Goal: Task Accomplishment & Management: Complete application form

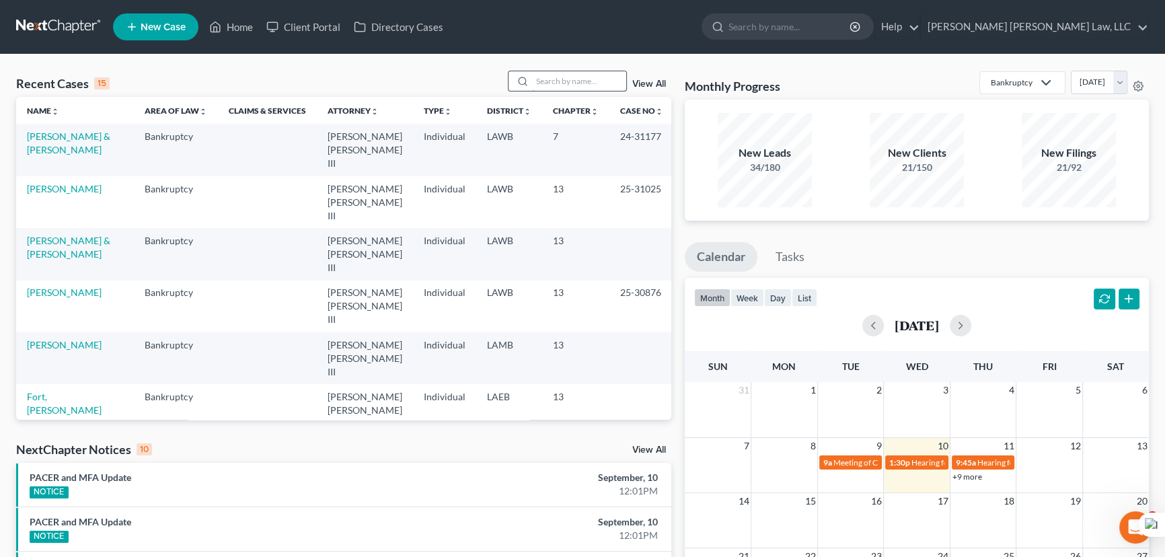
click at [542, 80] on input "search" at bounding box center [579, 81] width 94 height 20
type input "[PERSON_NAME]"
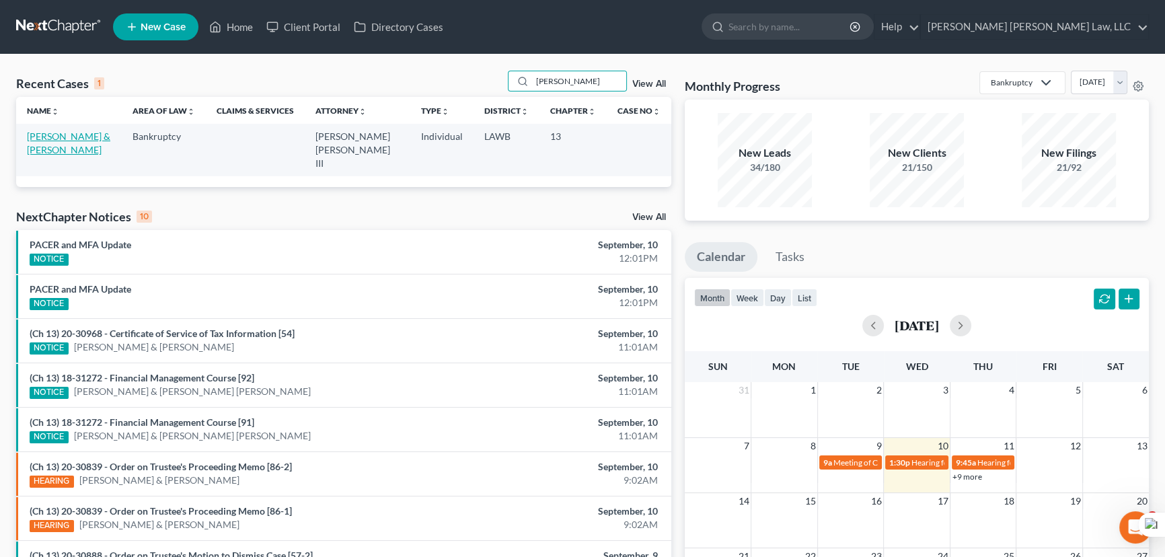
click at [44, 138] on link "[PERSON_NAME] & [PERSON_NAME]" at bounding box center [68, 142] width 83 height 25
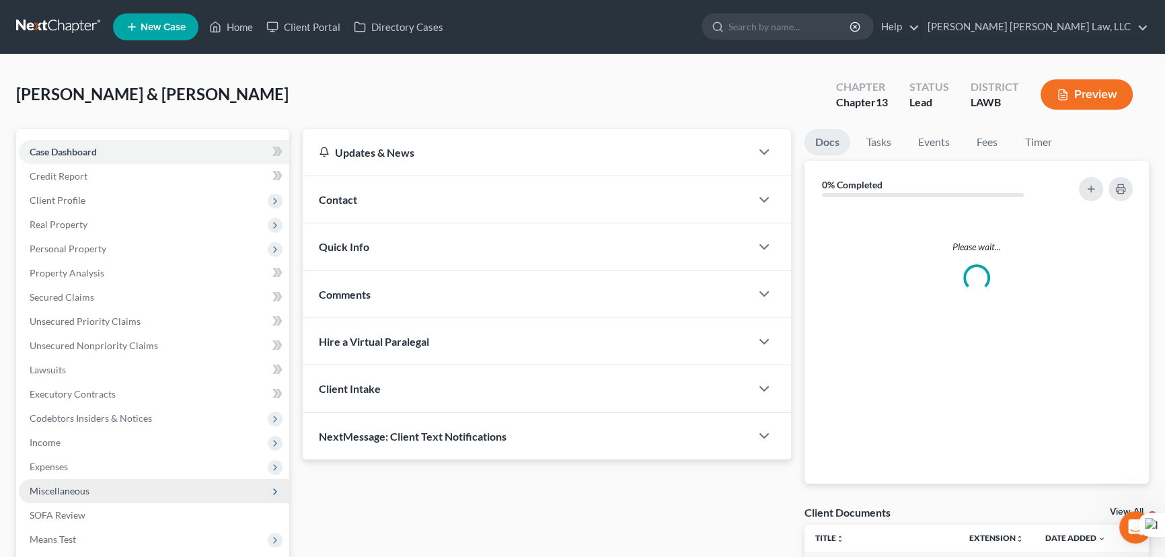
scroll to position [180, 0]
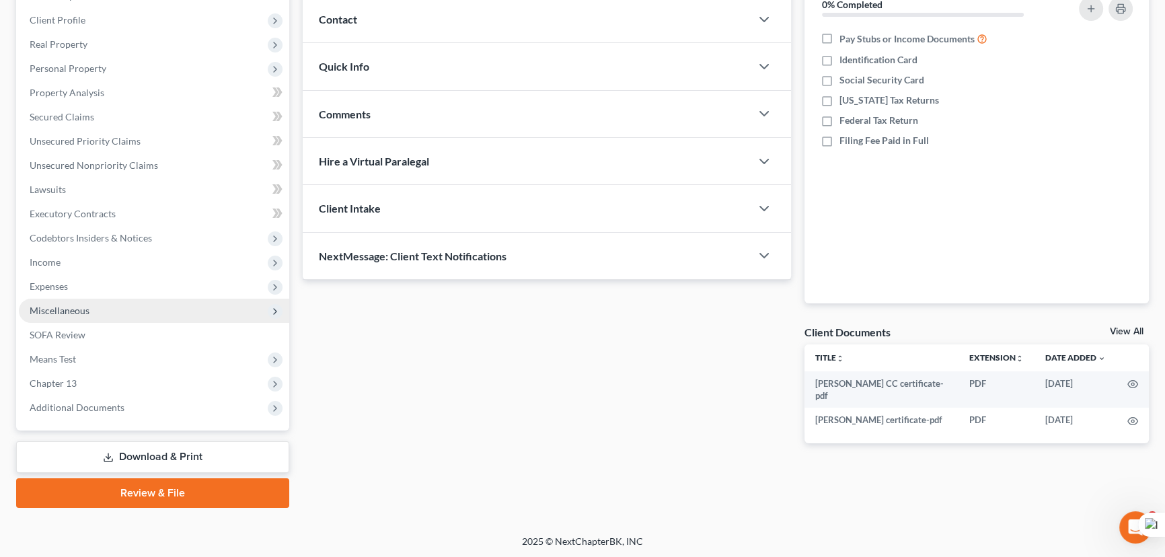
click at [81, 302] on span "Miscellaneous" at bounding box center [154, 311] width 270 height 24
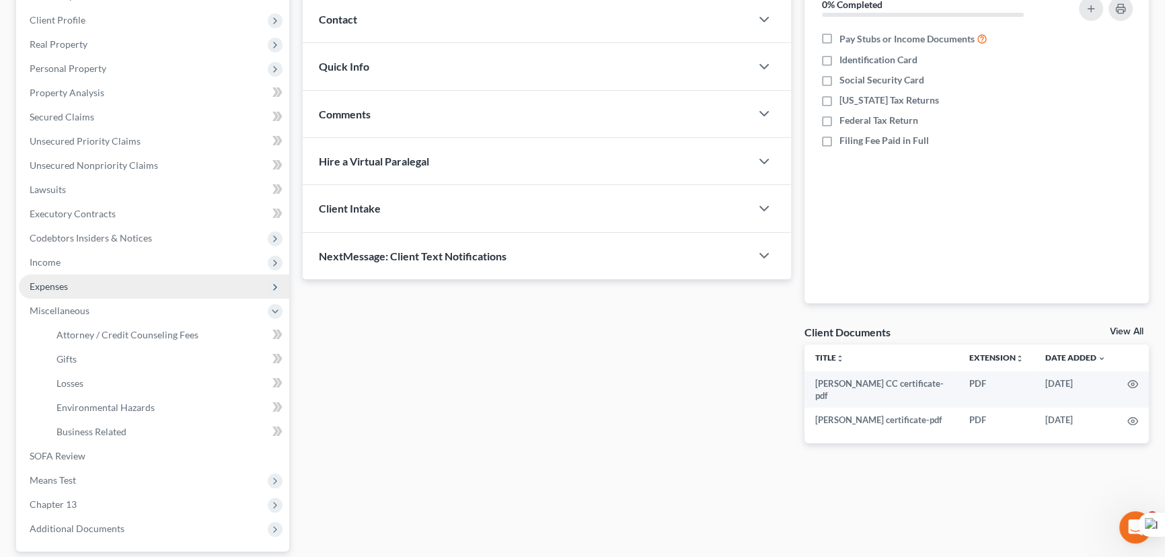
click at [84, 277] on span "Expenses" at bounding box center [154, 286] width 270 height 24
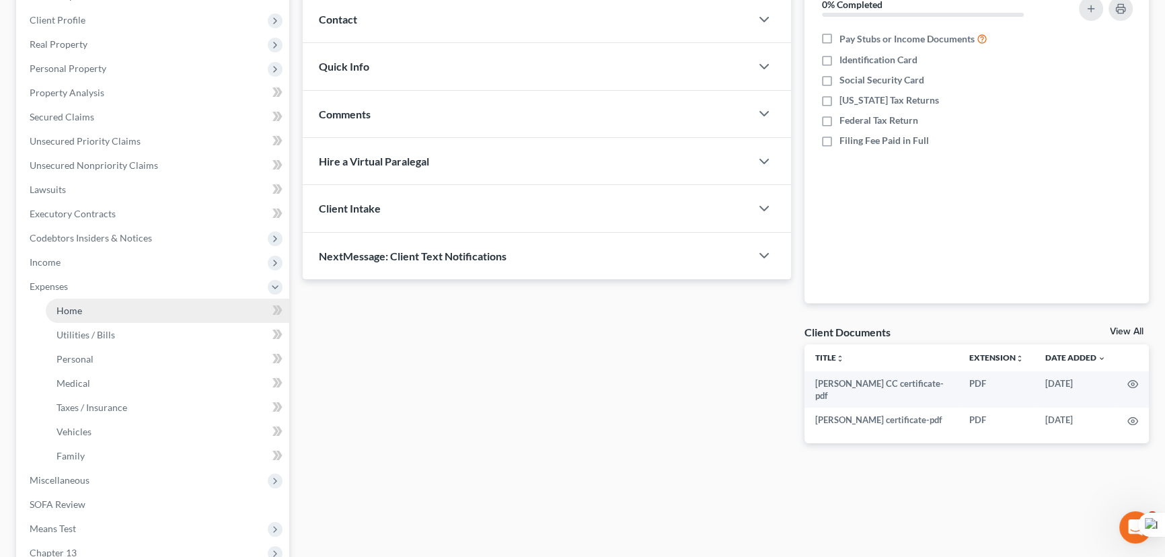
click at [108, 320] on link "Home" at bounding box center [167, 311] width 243 height 24
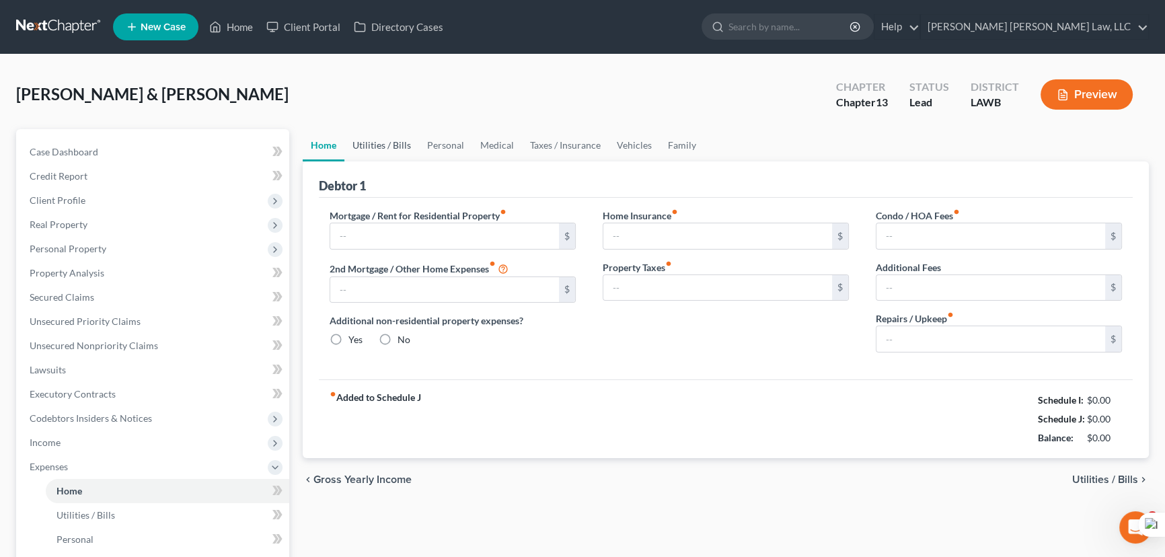
click at [383, 141] on link "Utilities / Bills" at bounding box center [381, 145] width 75 height 32
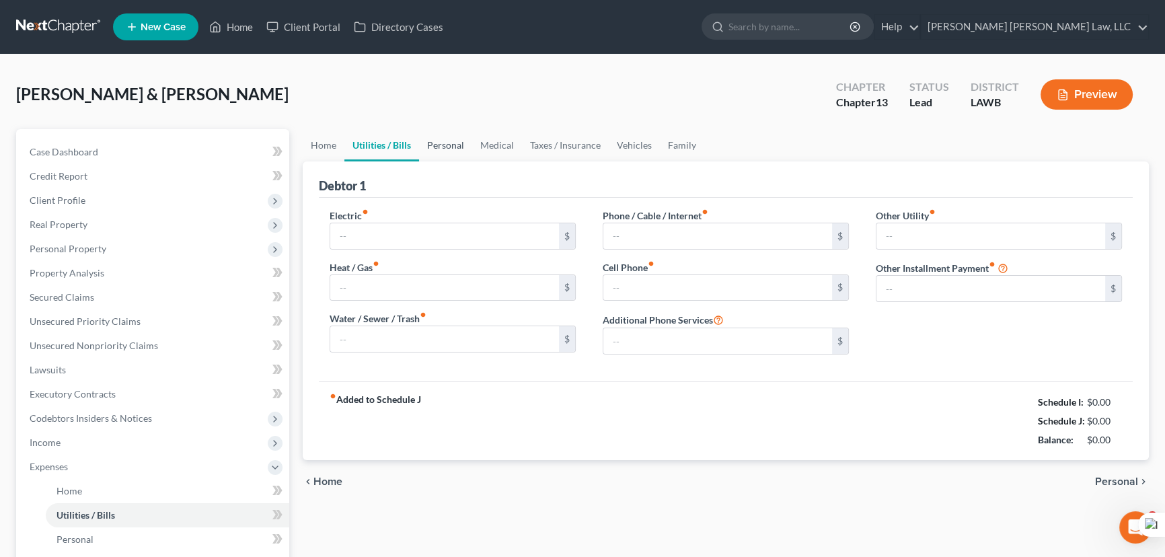
type input "150.00"
type input "0.00"
type input "45.00"
type input "0.00"
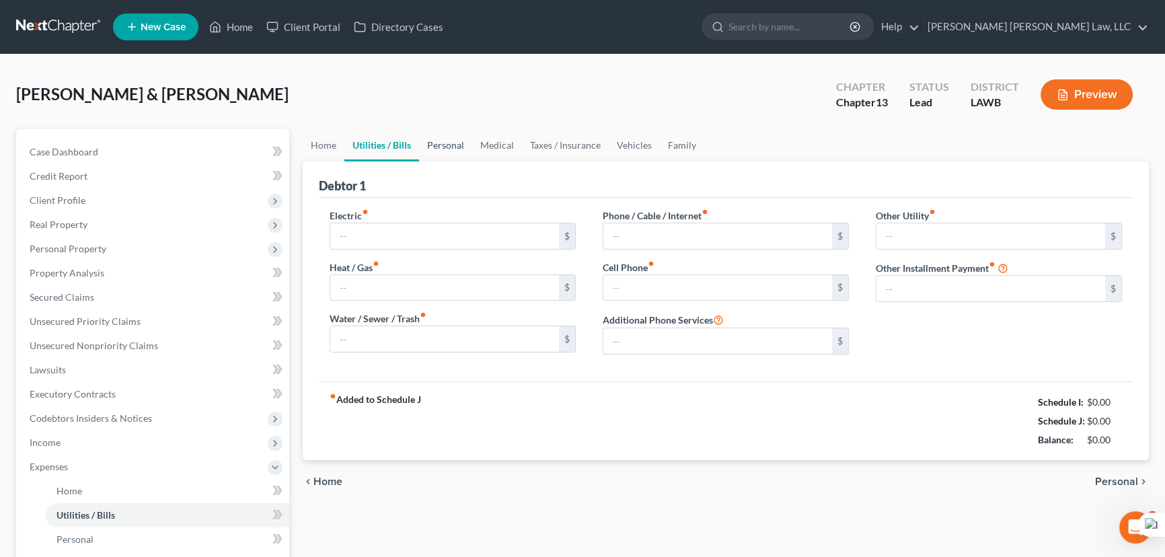
type input "0.00"
click at [454, 141] on link "Personal" at bounding box center [445, 145] width 53 height 32
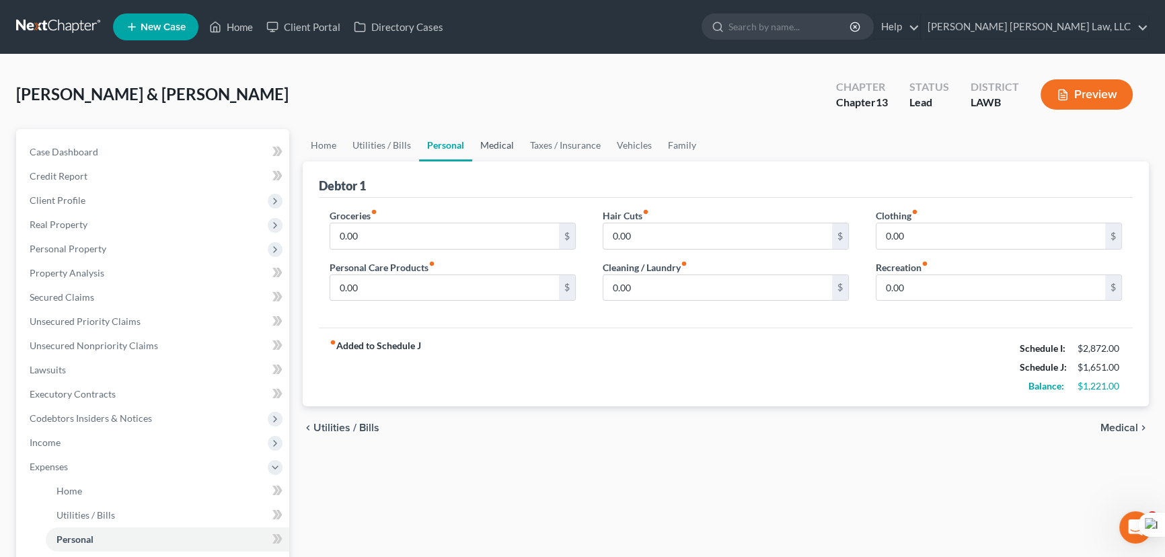
click at [516, 147] on link "Medical" at bounding box center [497, 145] width 50 height 32
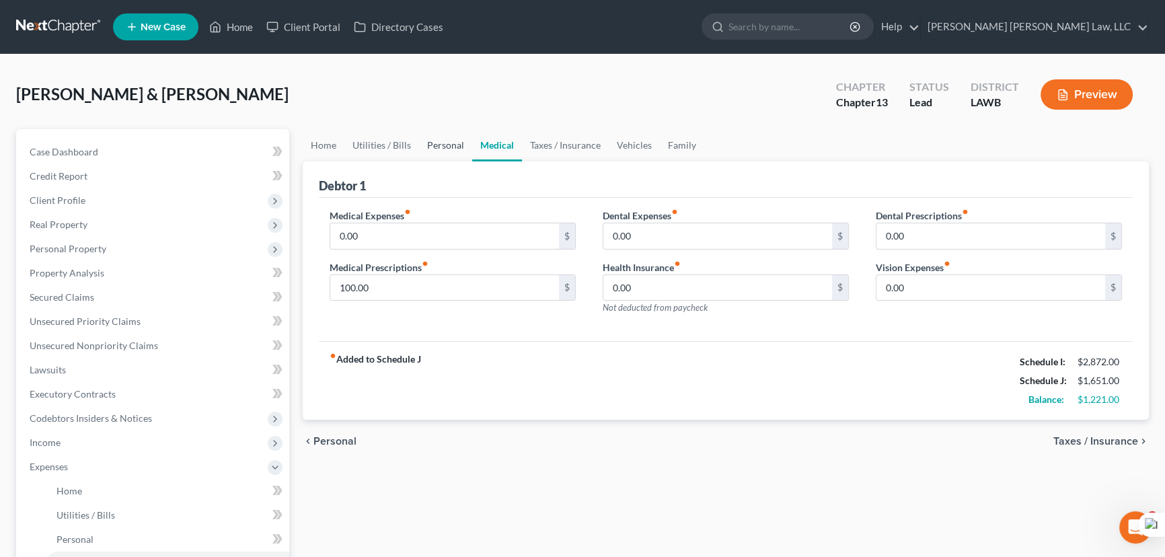
click at [437, 141] on link "Personal" at bounding box center [445, 145] width 53 height 32
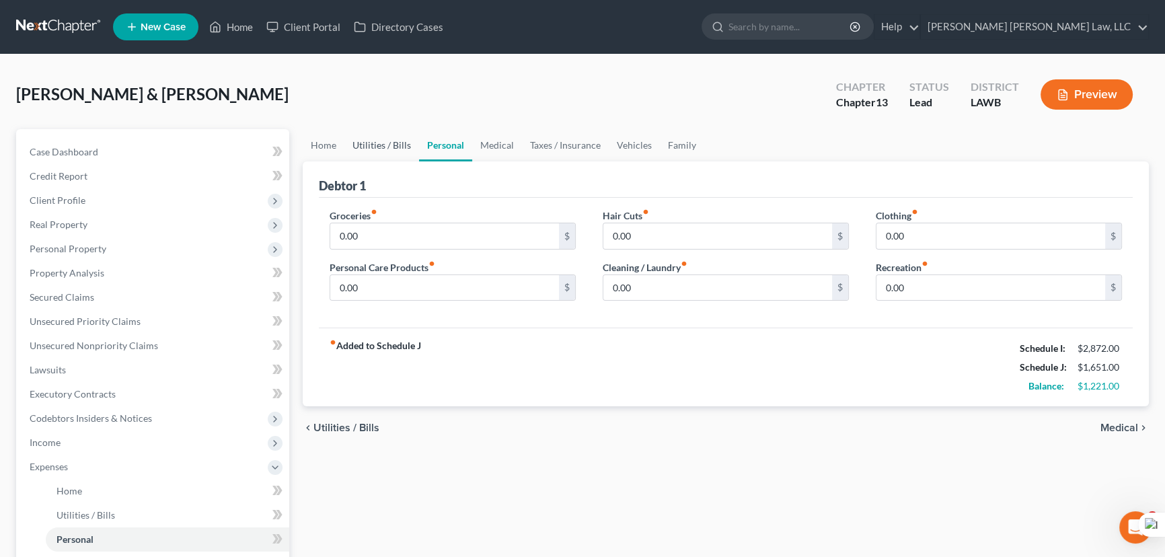
click at [393, 134] on link "Utilities / Bills" at bounding box center [381, 145] width 75 height 32
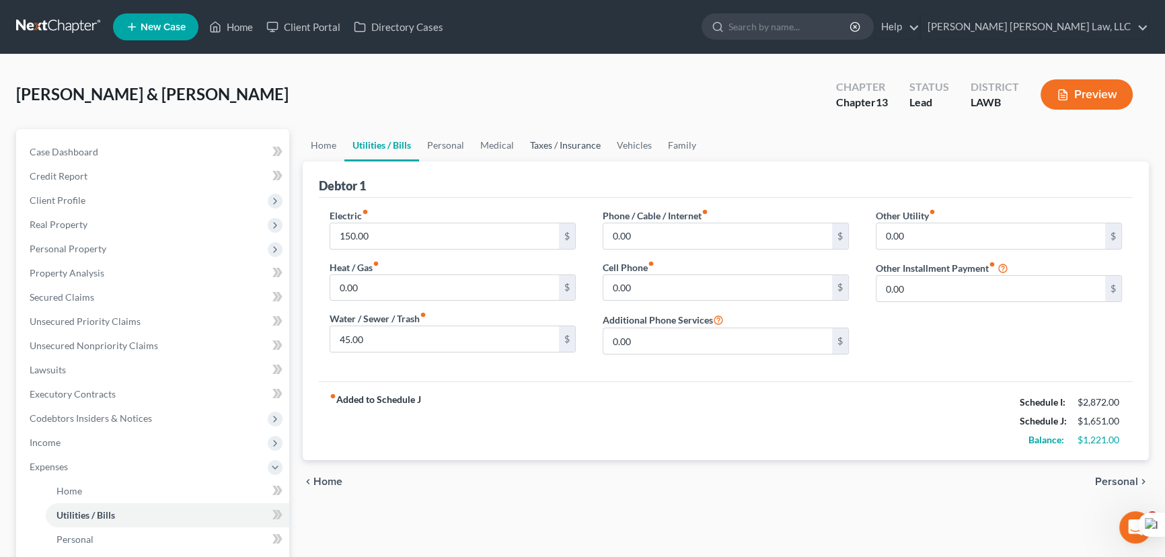
click at [543, 145] on link "Taxes / Insurance" at bounding box center [565, 145] width 87 height 32
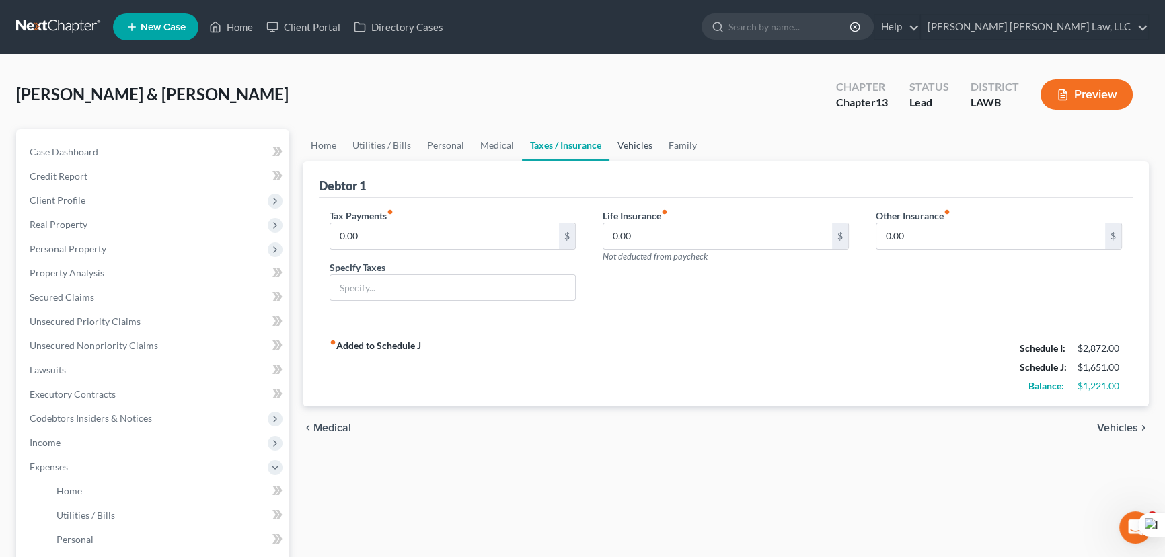
click at [622, 150] on link "Vehicles" at bounding box center [634, 145] width 51 height 32
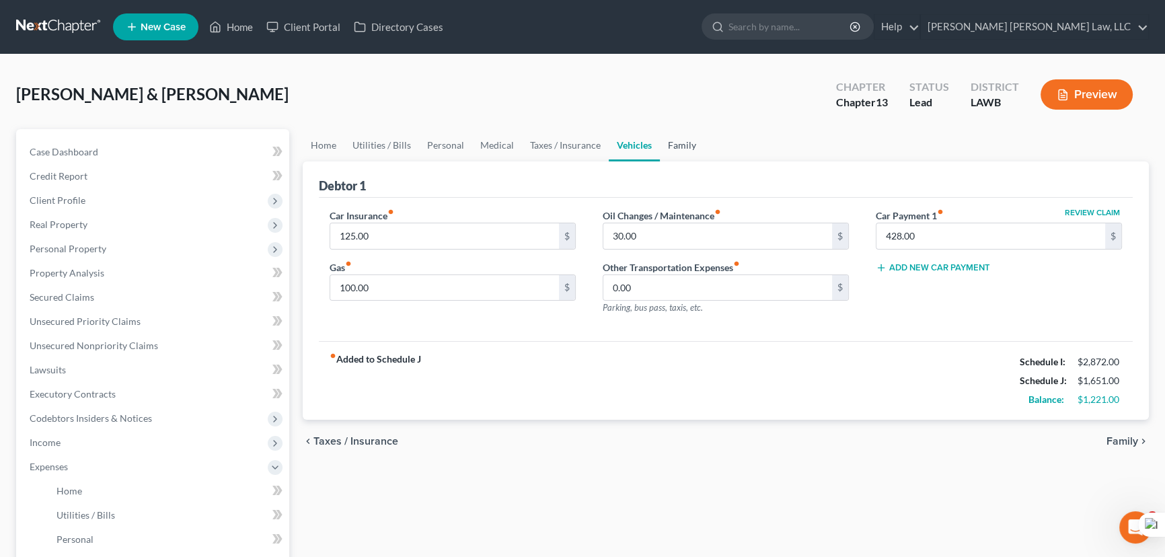
click at [679, 155] on link "Family" at bounding box center [682, 145] width 44 height 32
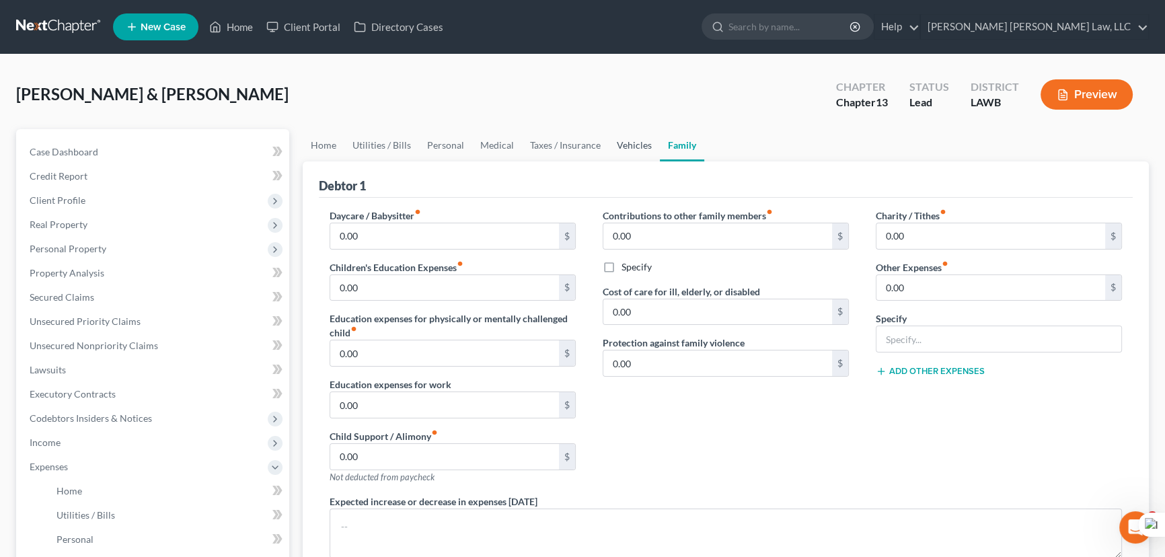
click at [611, 155] on link "Vehicles" at bounding box center [634, 145] width 51 height 32
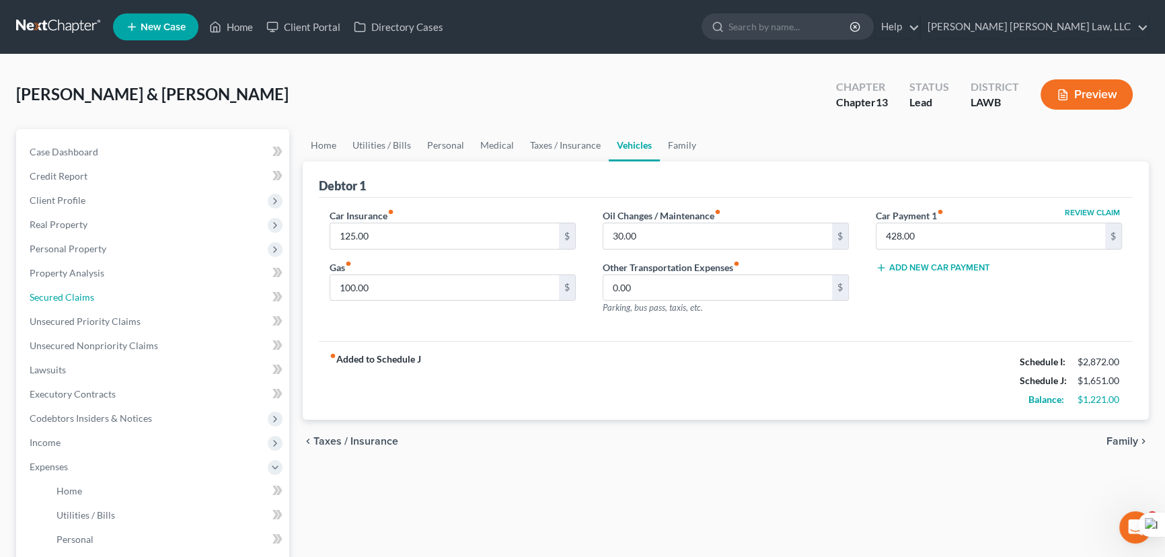
drag, startPoint x: 70, startPoint y: 294, endPoint x: 367, endPoint y: 324, distance: 298.8
click at [70, 294] on span "Secured Claims" at bounding box center [62, 296] width 65 height 11
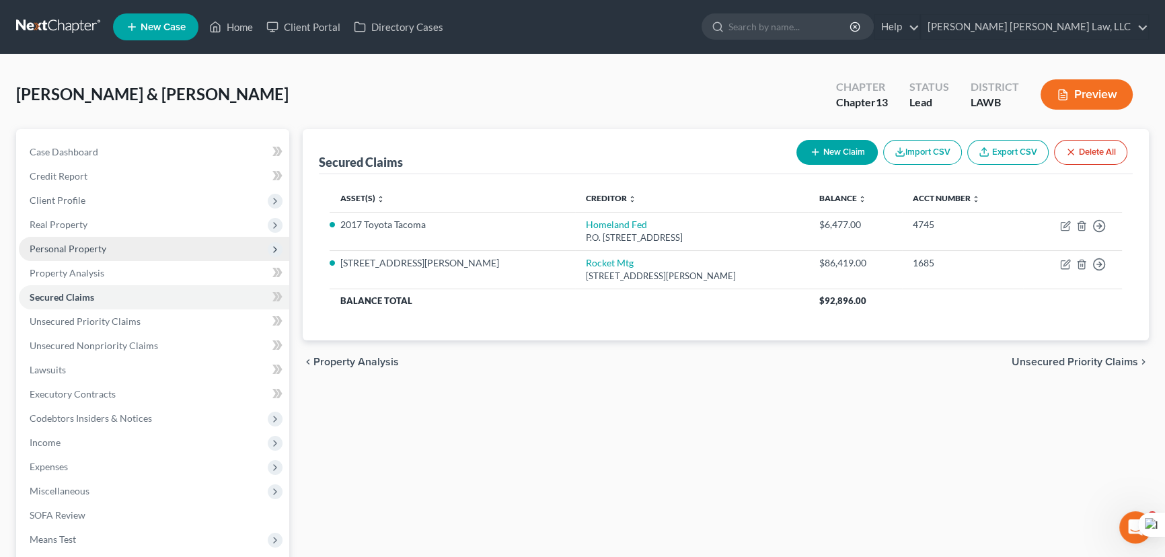
click at [139, 239] on span "Personal Property" at bounding box center [154, 249] width 270 height 24
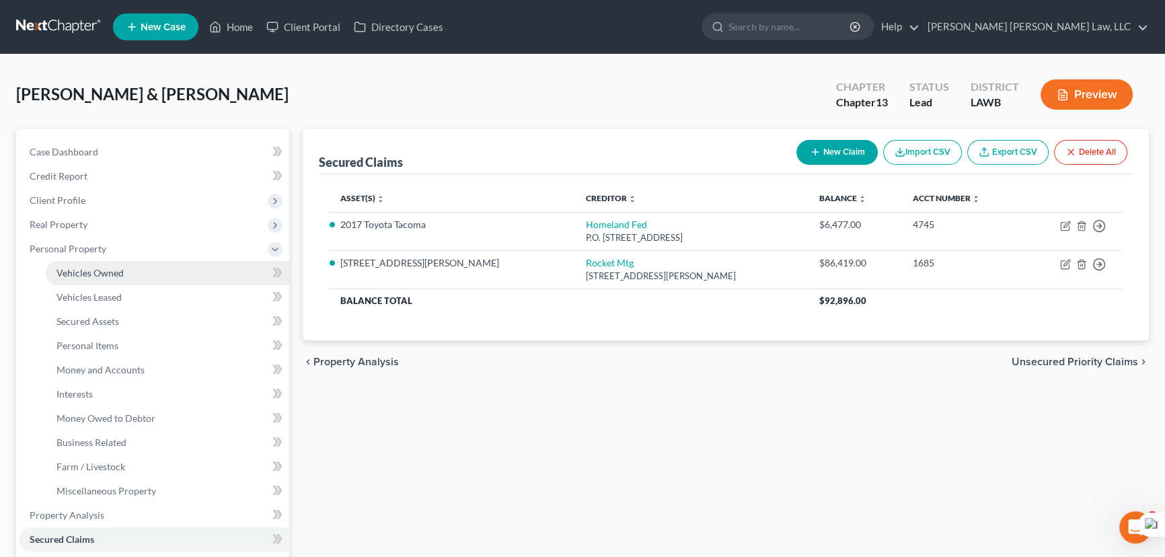
click at [148, 263] on link "Vehicles Owned" at bounding box center [167, 273] width 243 height 24
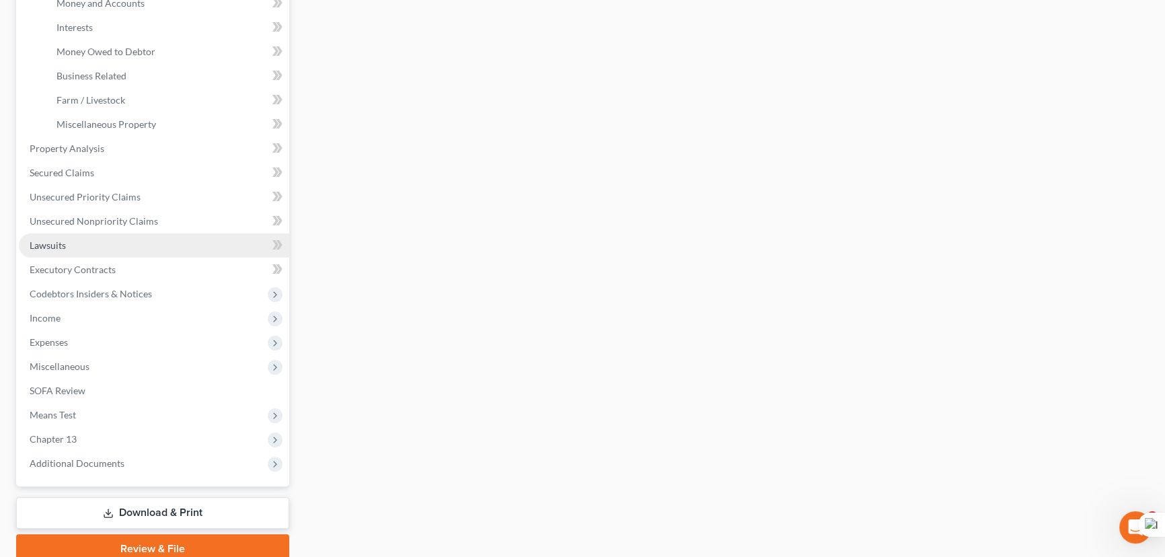
click at [79, 249] on link "Lawsuits" at bounding box center [154, 245] width 270 height 24
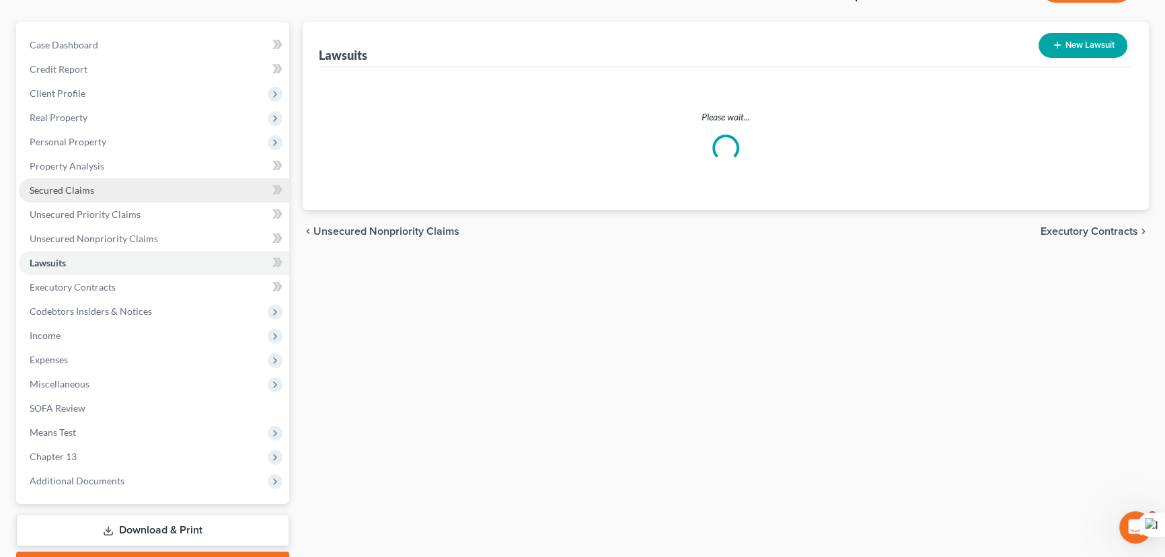
scroll to position [180, 0]
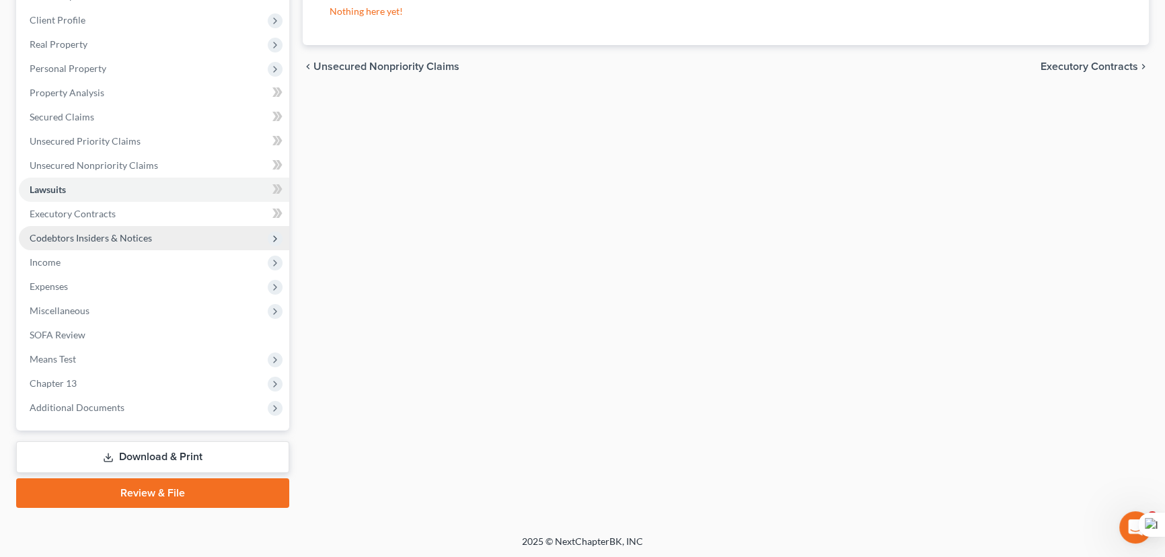
click at [129, 235] on span "Codebtors Insiders & Notices" at bounding box center [91, 237] width 122 height 11
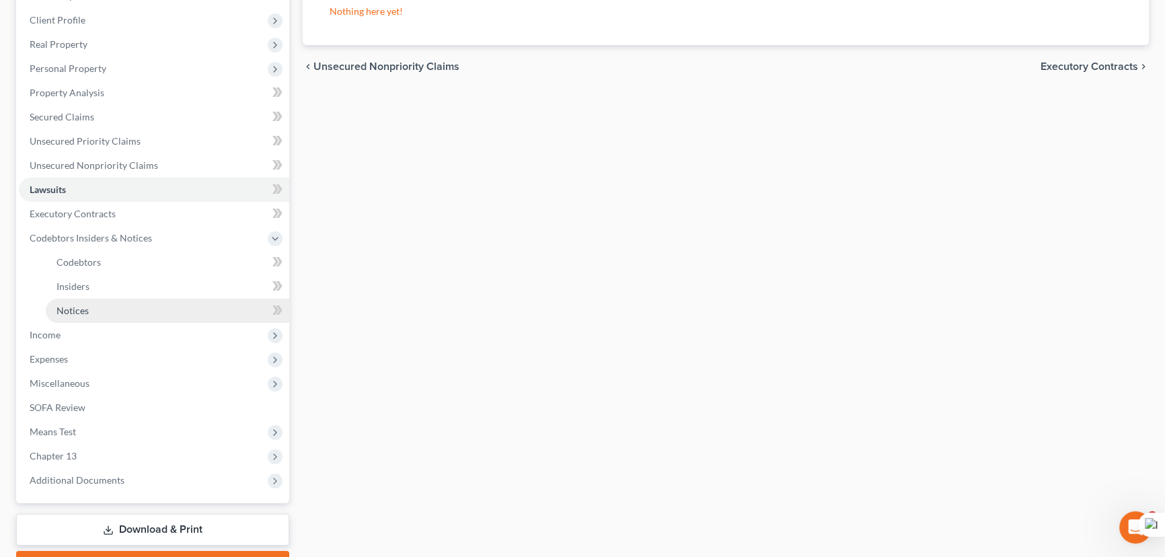
click at [146, 302] on link "Notices" at bounding box center [167, 311] width 243 height 24
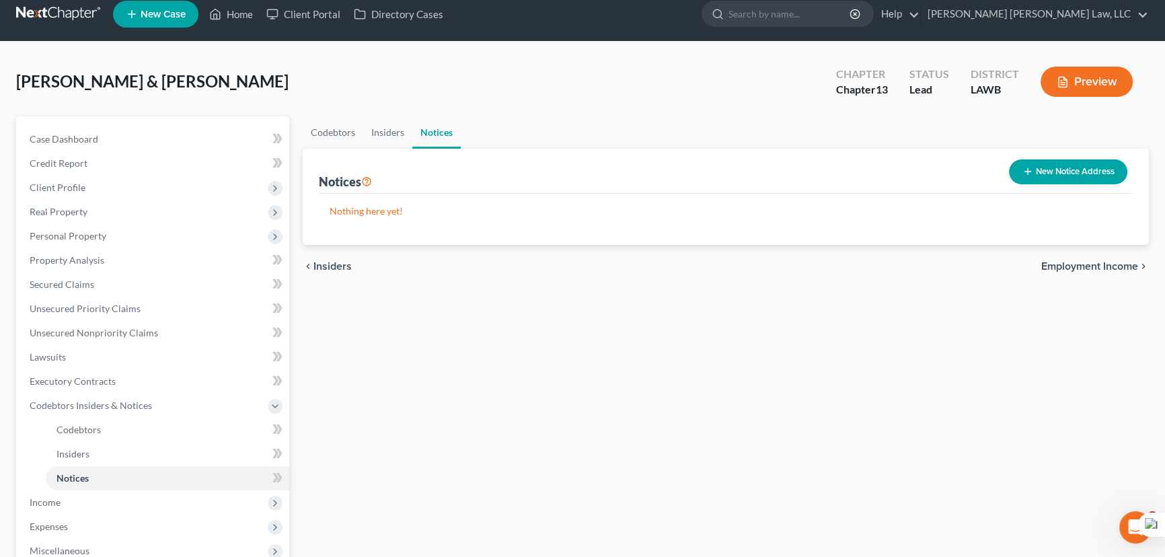
scroll to position [8, 0]
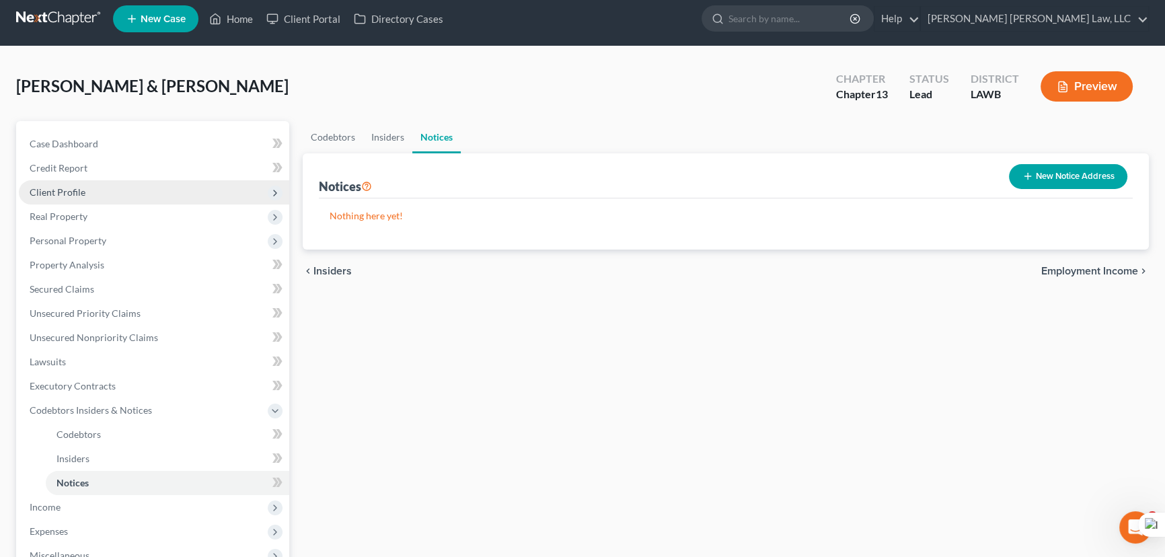
click at [149, 195] on span "Client Profile" at bounding box center [154, 192] width 270 height 24
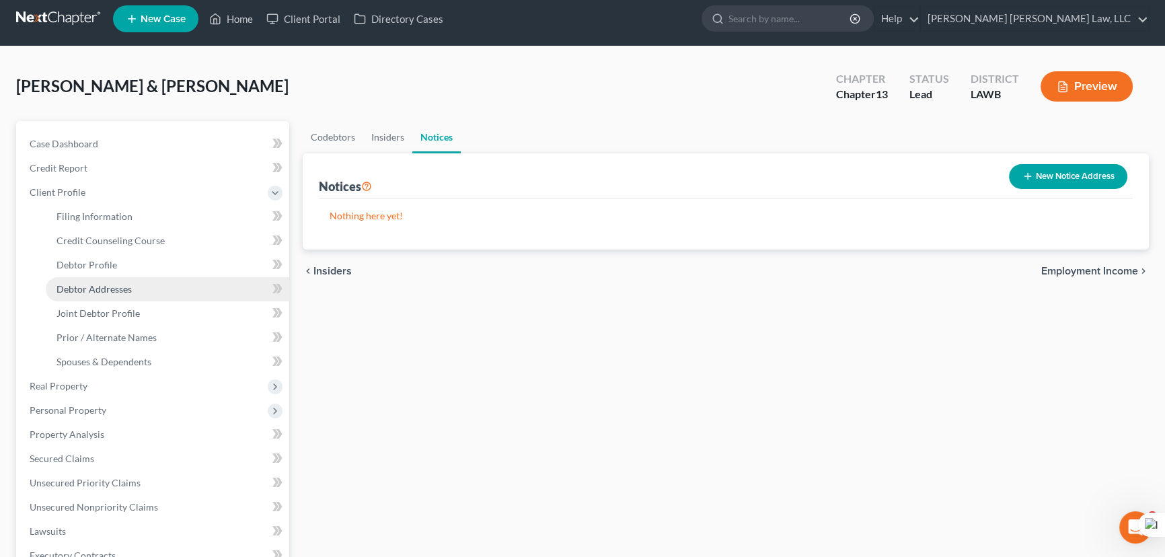
click at [153, 277] on link "Debtor Addresses" at bounding box center [167, 289] width 243 height 24
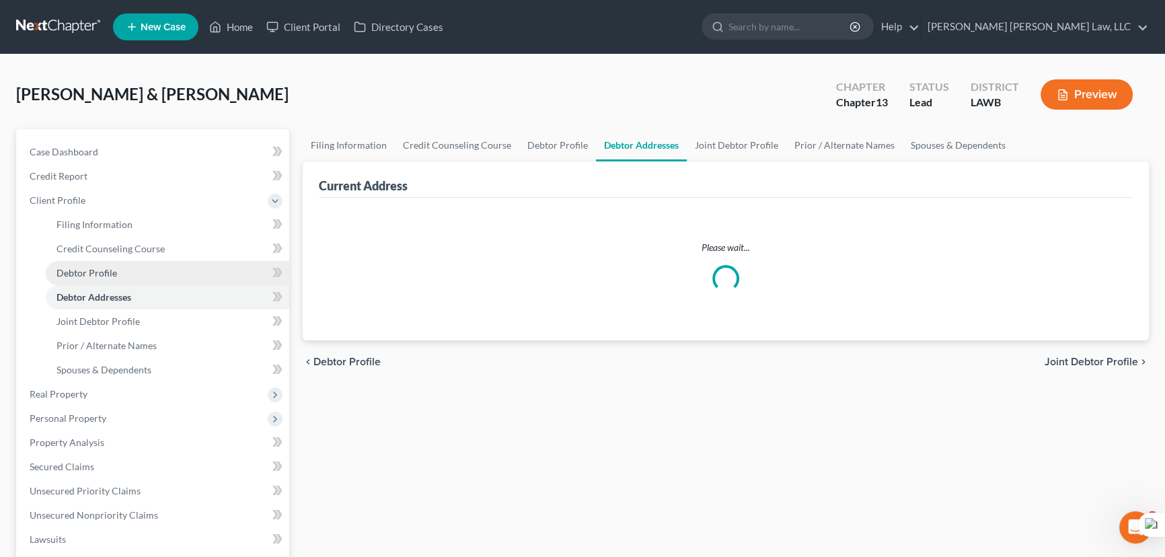
click at [155, 264] on link "Debtor Profile" at bounding box center [167, 273] width 243 height 24
select select "1"
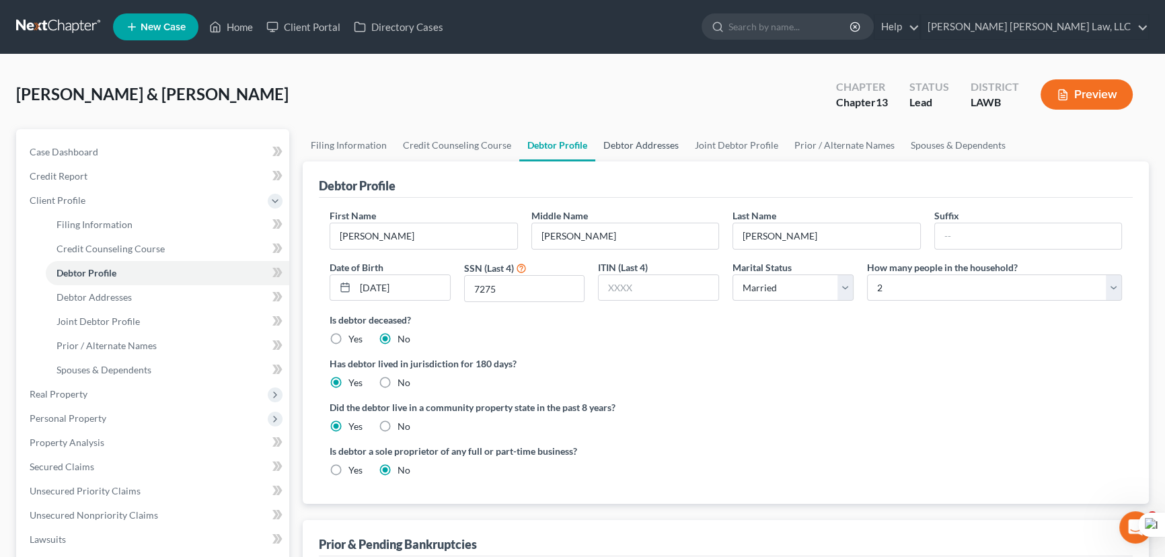
click at [636, 147] on link "Debtor Addresses" at bounding box center [640, 145] width 91 height 32
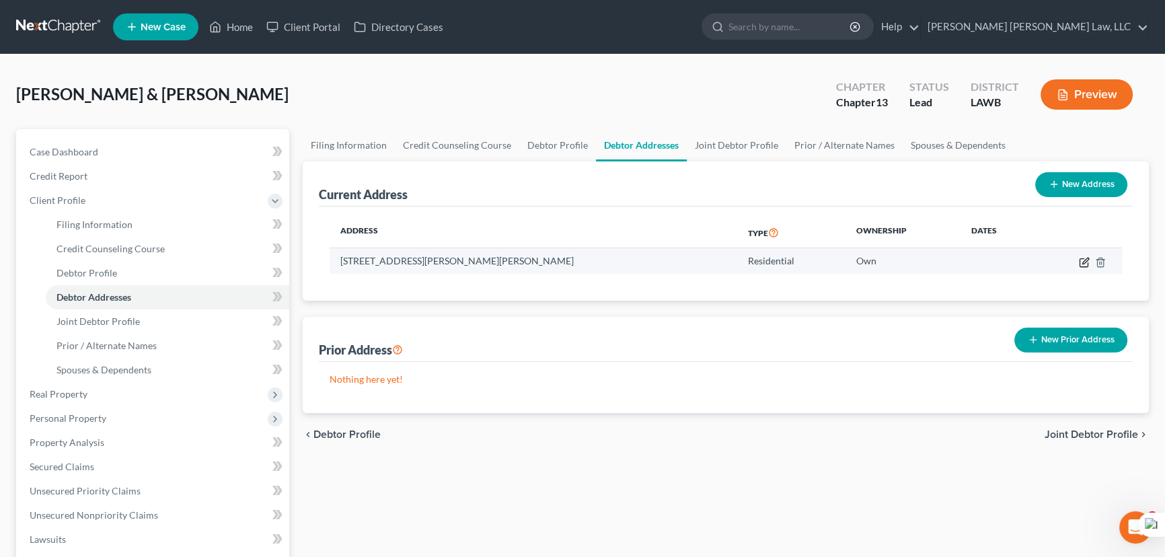
click at [1083, 262] on icon "button" at bounding box center [1084, 262] width 11 height 11
select select "19"
select select "0"
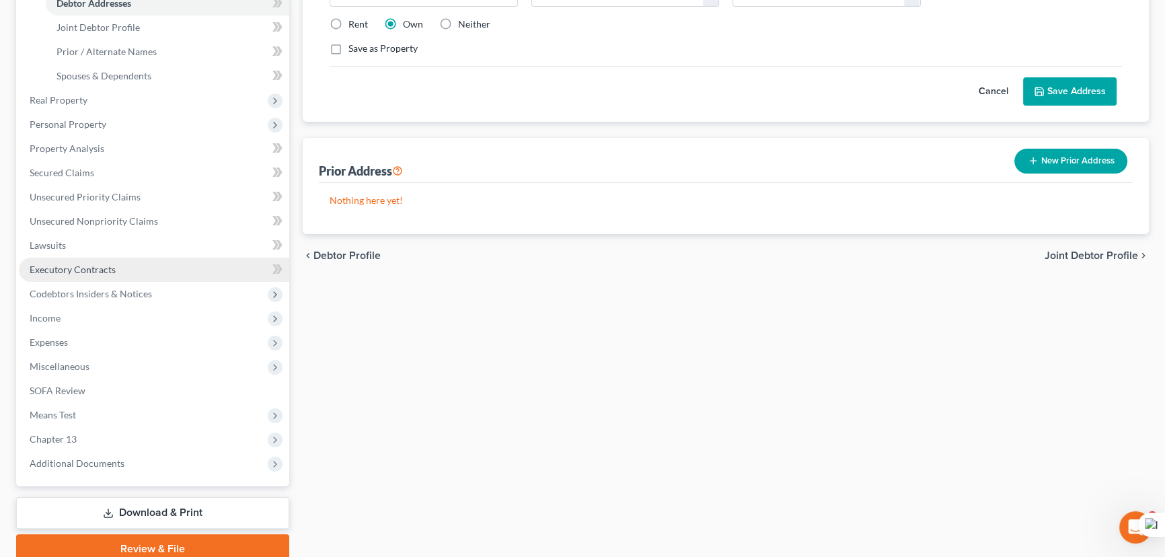
scroll to position [305, 0]
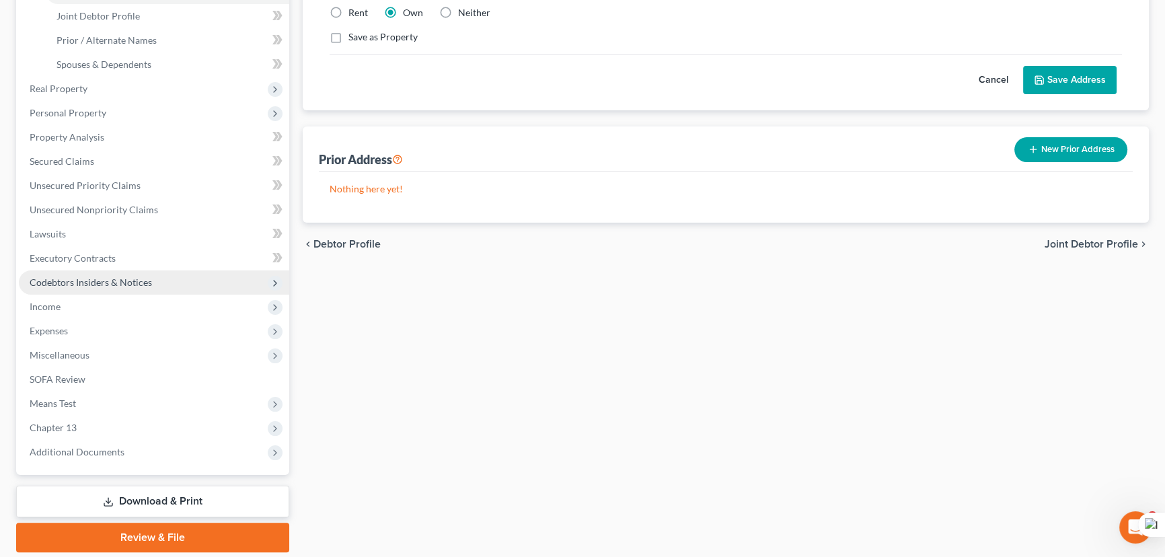
click at [130, 276] on span "Codebtors Insiders & Notices" at bounding box center [91, 281] width 122 height 11
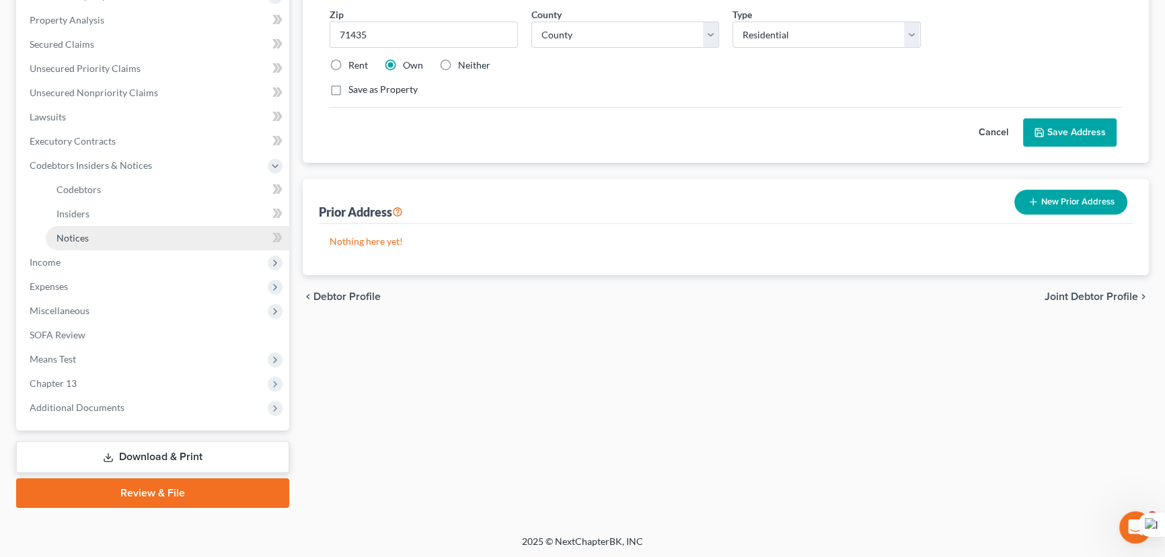
click at [141, 236] on link "Notices" at bounding box center [167, 238] width 243 height 24
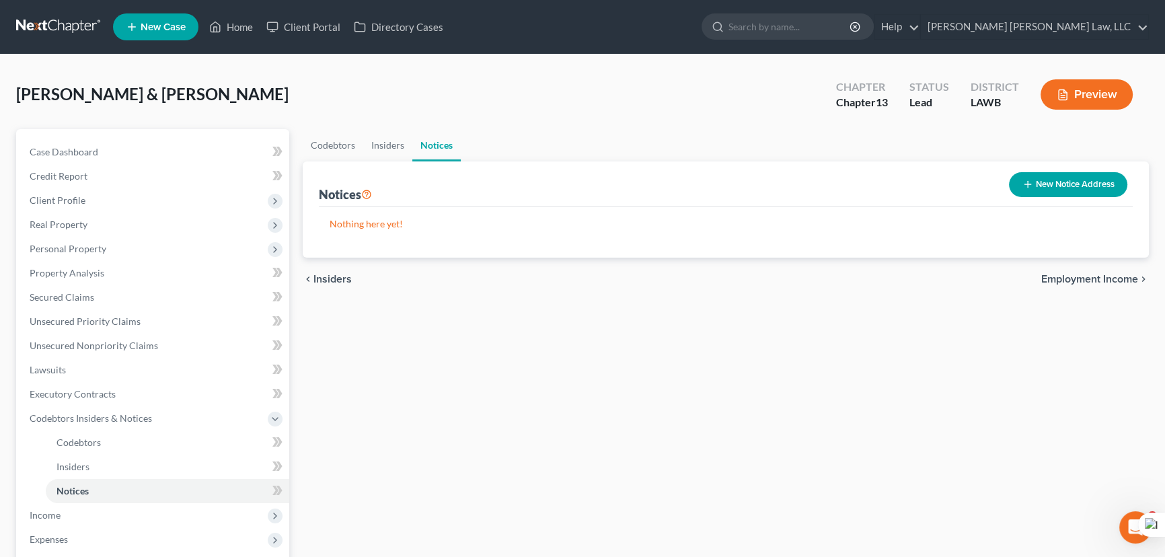
click at [1059, 196] on div "New Notice Address" at bounding box center [1067, 185] width 129 height 36
click at [1059, 186] on button "New Notice Address" at bounding box center [1068, 184] width 118 height 25
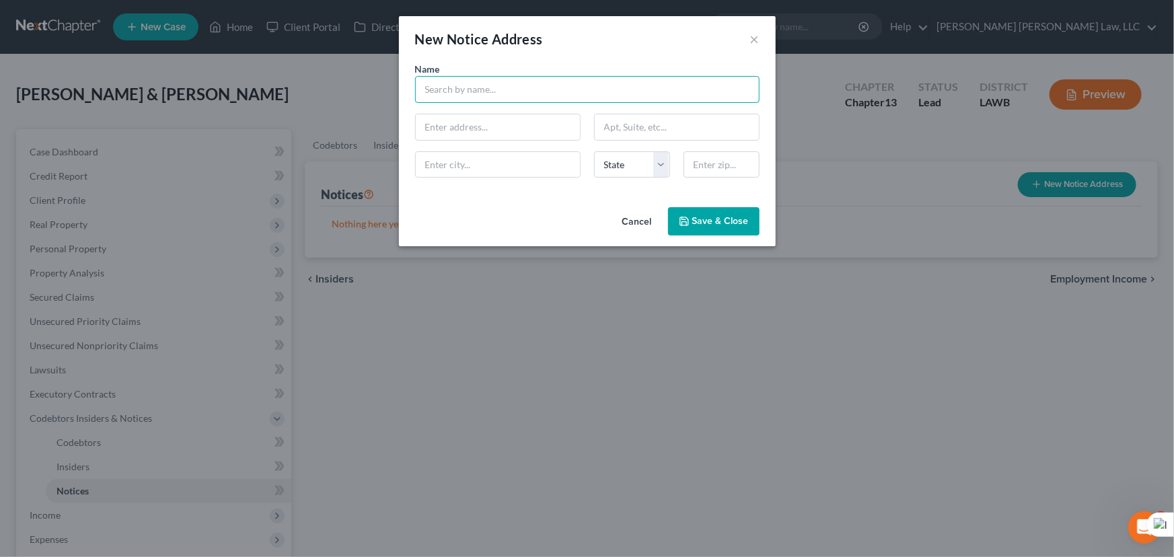
click at [494, 97] on input "text" at bounding box center [587, 89] width 344 height 27
type input "[PERSON_NAME] Parish Sheriff's Office"
type input "[STREET_ADDRESS]"
type input "Columbia"
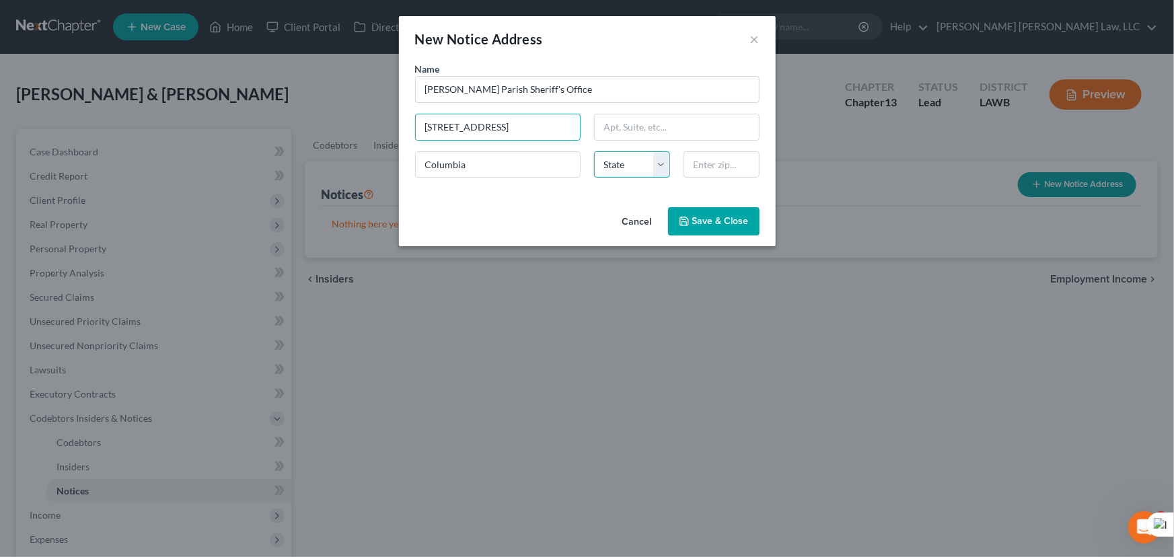
select select "19"
type input "71418-6705"
click at [727, 222] on span "Save & Close" at bounding box center [720, 220] width 56 height 11
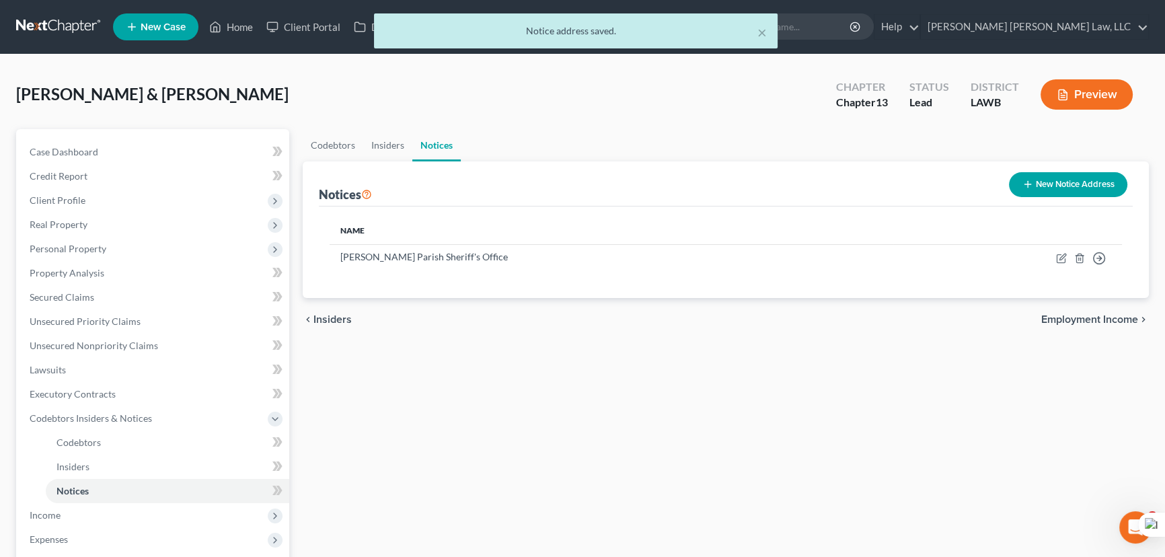
scroll to position [244, 0]
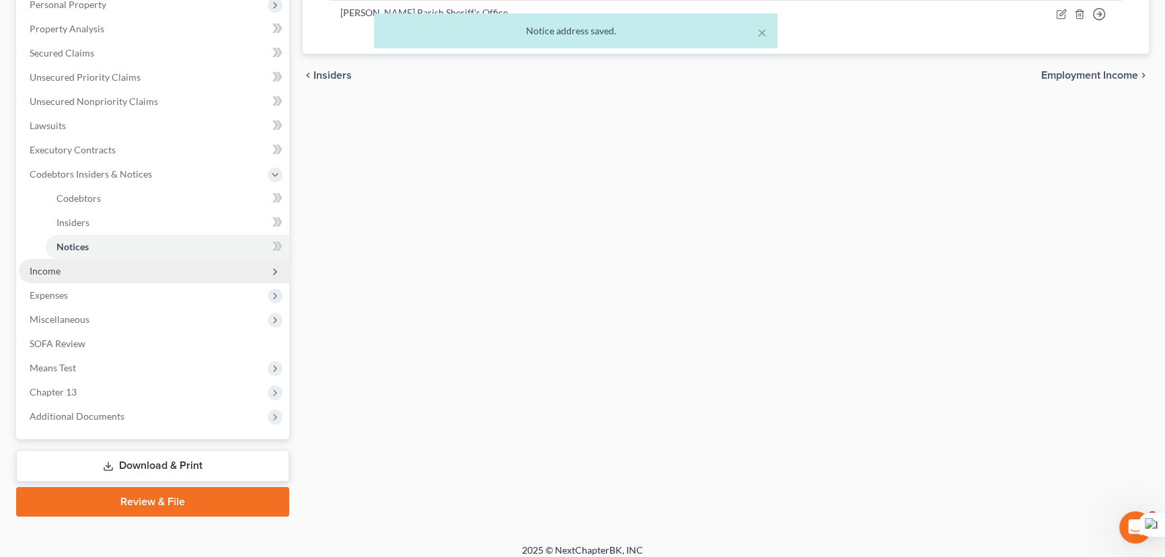
click at [71, 272] on span "Income" at bounding box center [154, 271] width 270 height 24
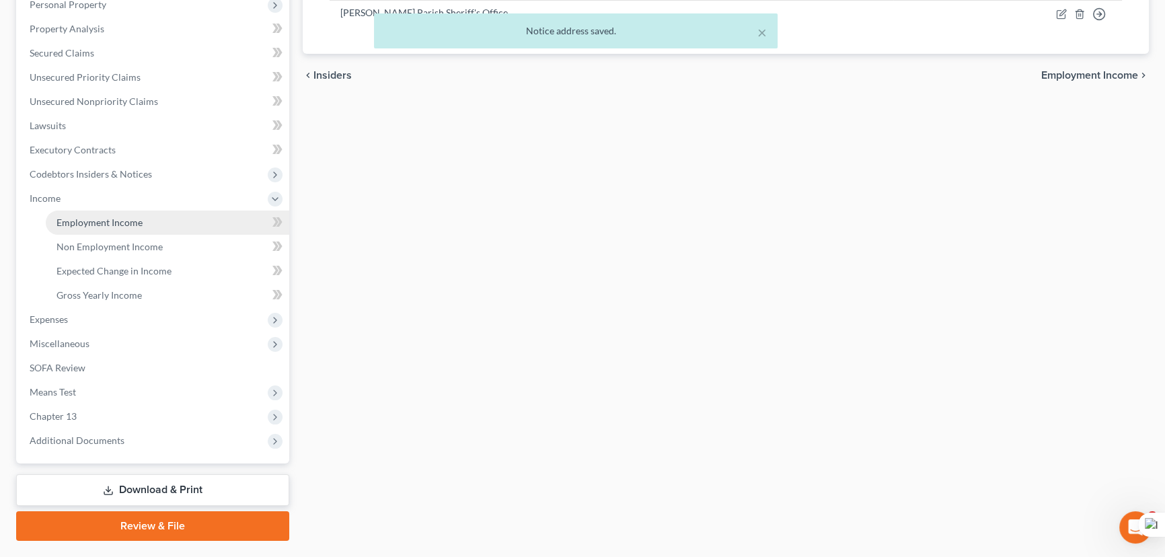
click at [93, 231] on link "Employment Income" at bounding box center [167, 222] width 243 height 24
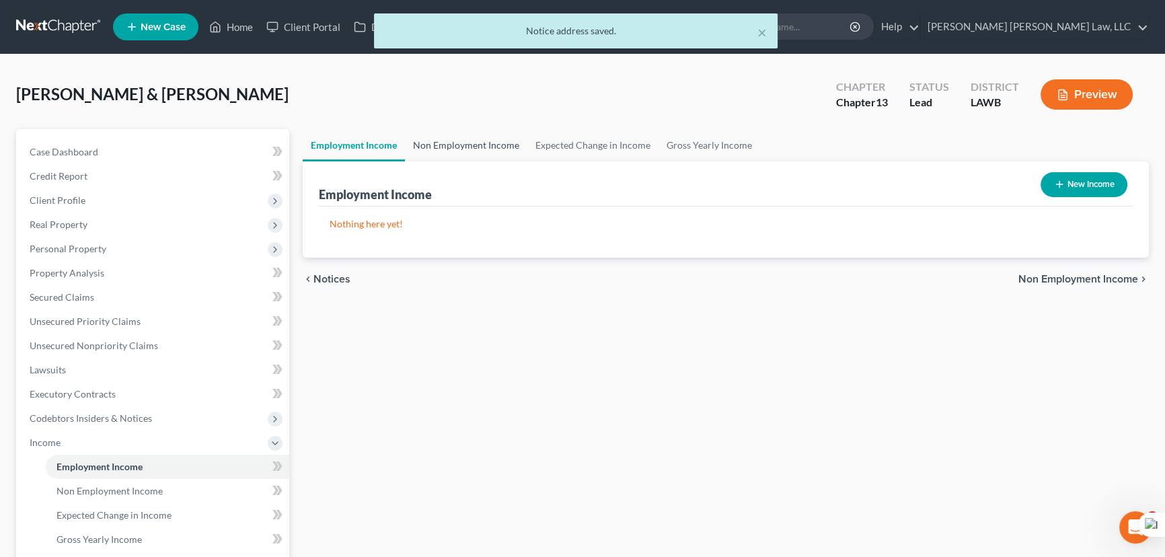
click at [478, 134] on link "Non Employment Income" at bounding box center [466, 145] width 122 height 32
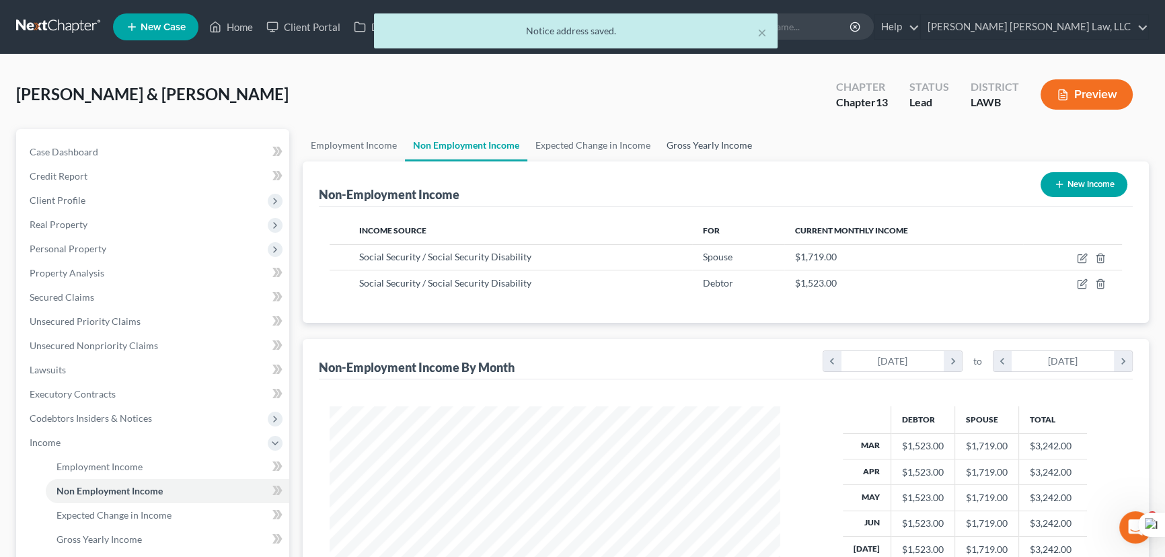
scroll to position [241, 477]
click at [712, 140] on link "Gross Yearly Income" at bounding box center [709, 145] width 102 height 32
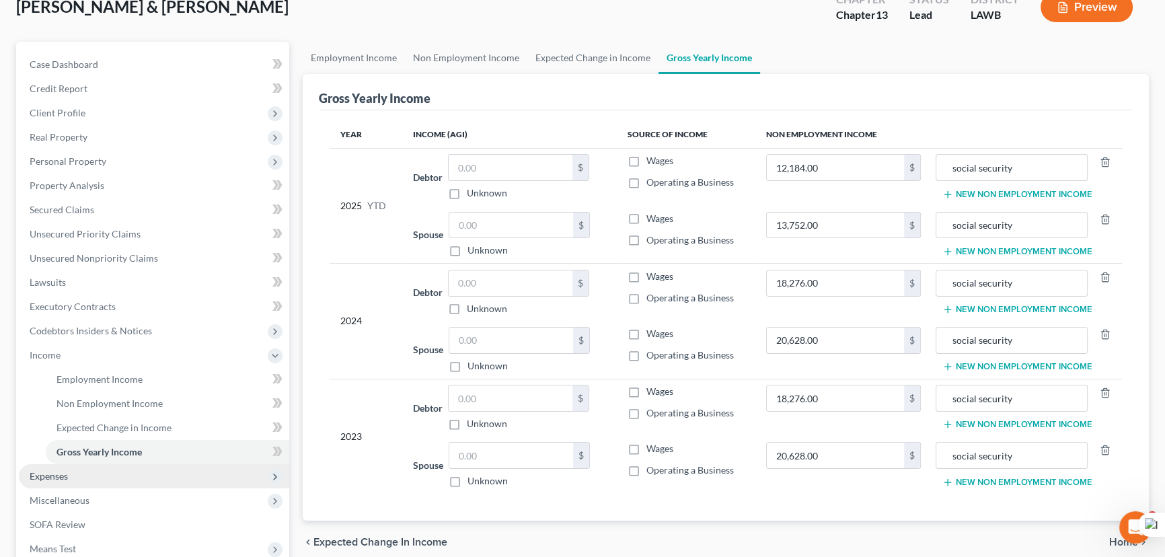
scroll to position [244, 0]
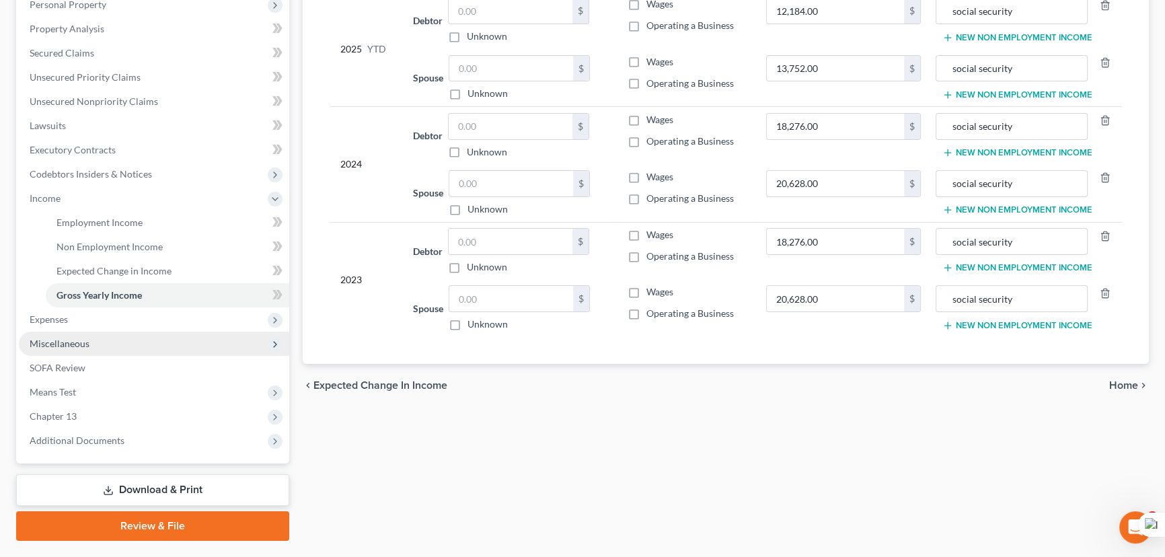
click at [93, 325] on span "Expenses" at bounding box center [154, 319] width 270 height 24
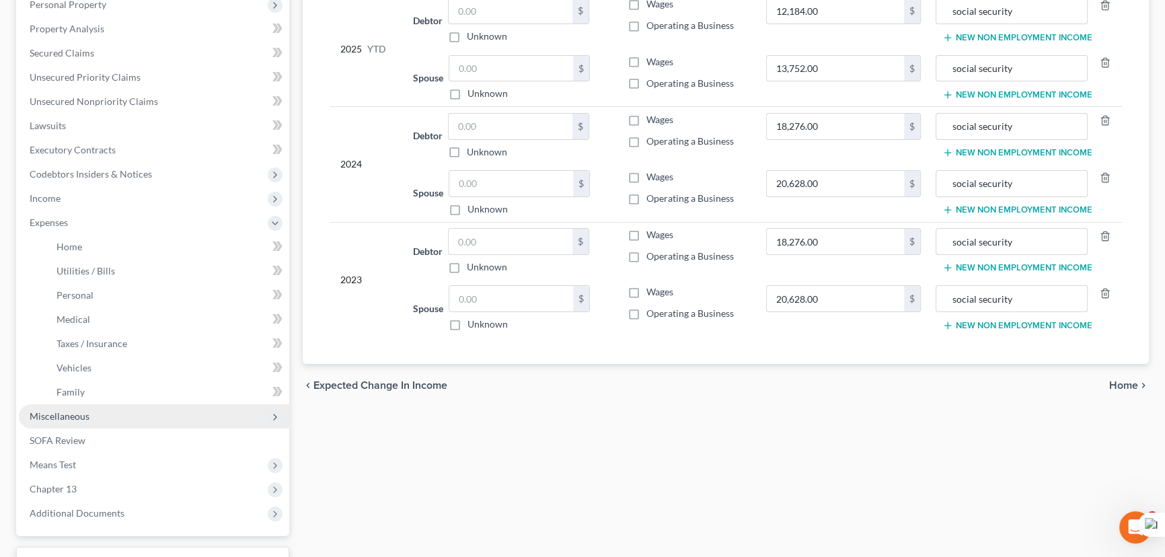
click at [81, 415] on span "Miscellaneous" at bounding box center [60, 415] width 60 height 11
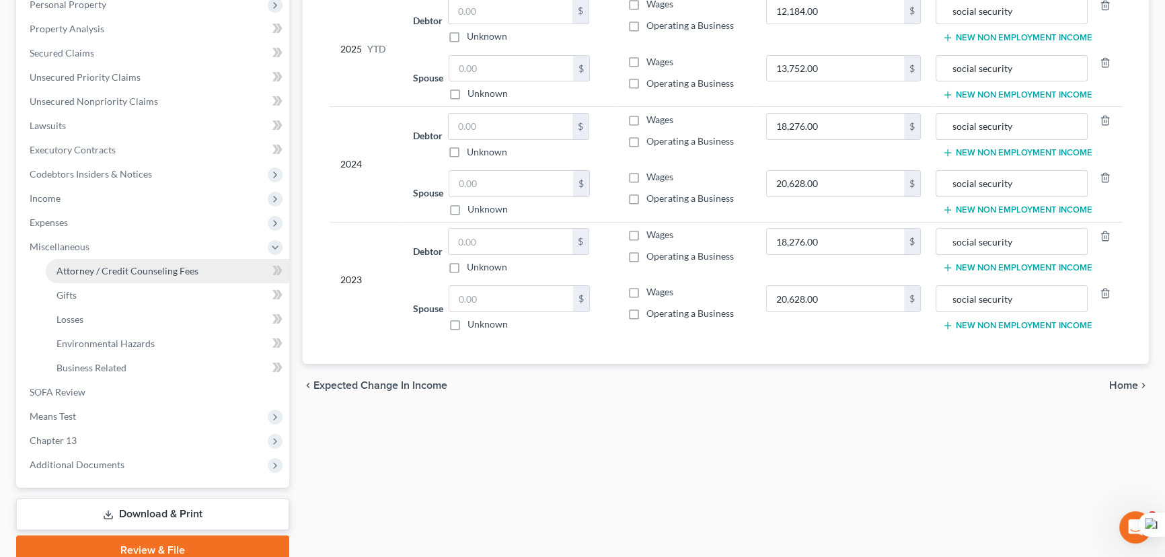
click at [154, 272] on span "Attorney / Credit Counseling Fees" at bounding box center [127, 270] width 142 height 11
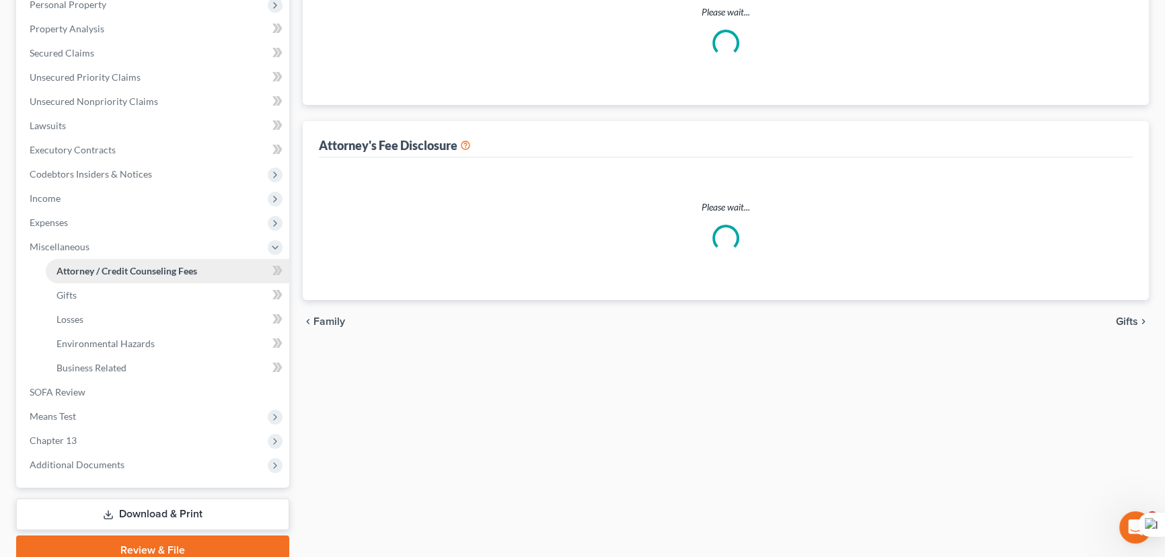
scroll to position [143, 0]
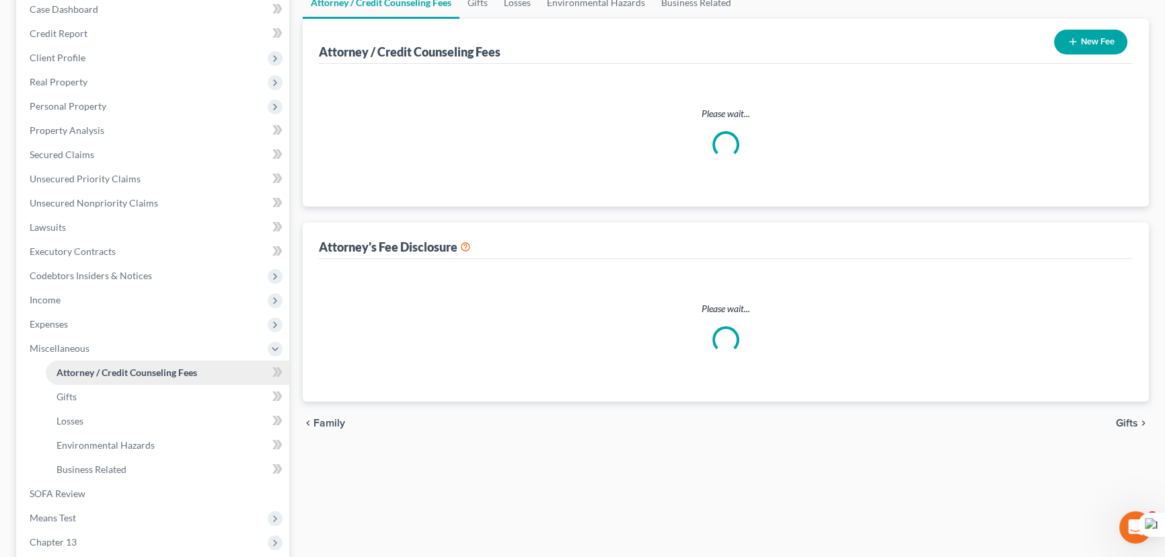
select select "1"
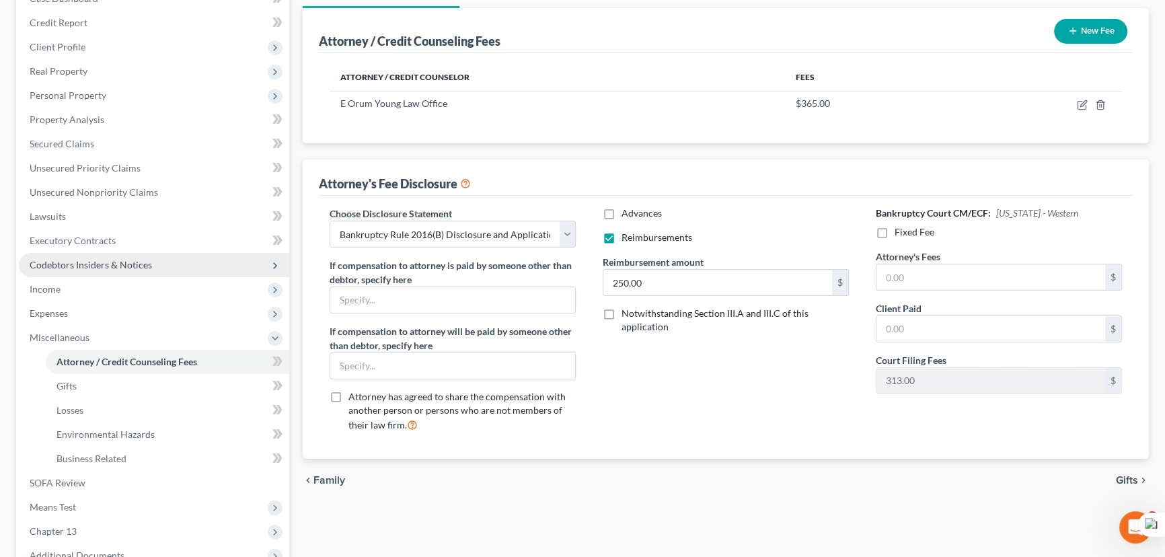
scroll to position [118, 0]
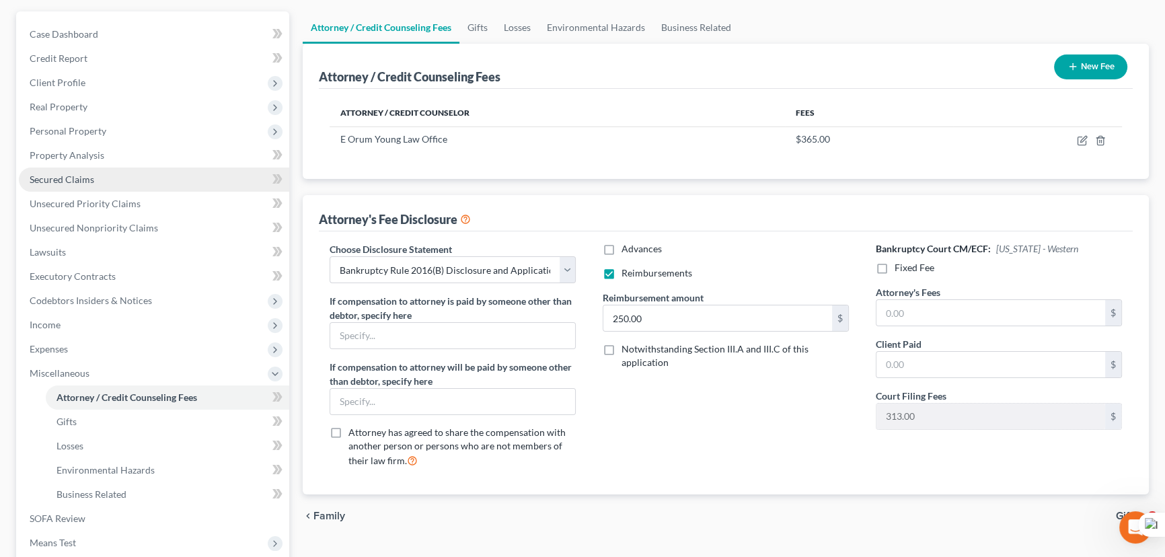
click at [124, 180] on link "Secured Claims" at bounding box center [154, 179] width 270 height 24
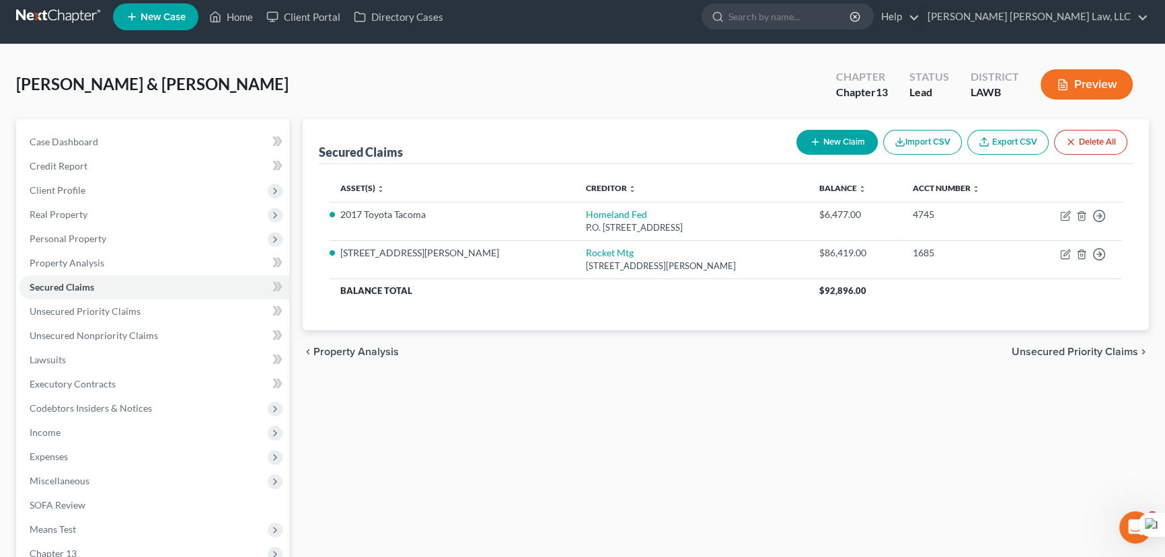
scroll to position [180, 0]
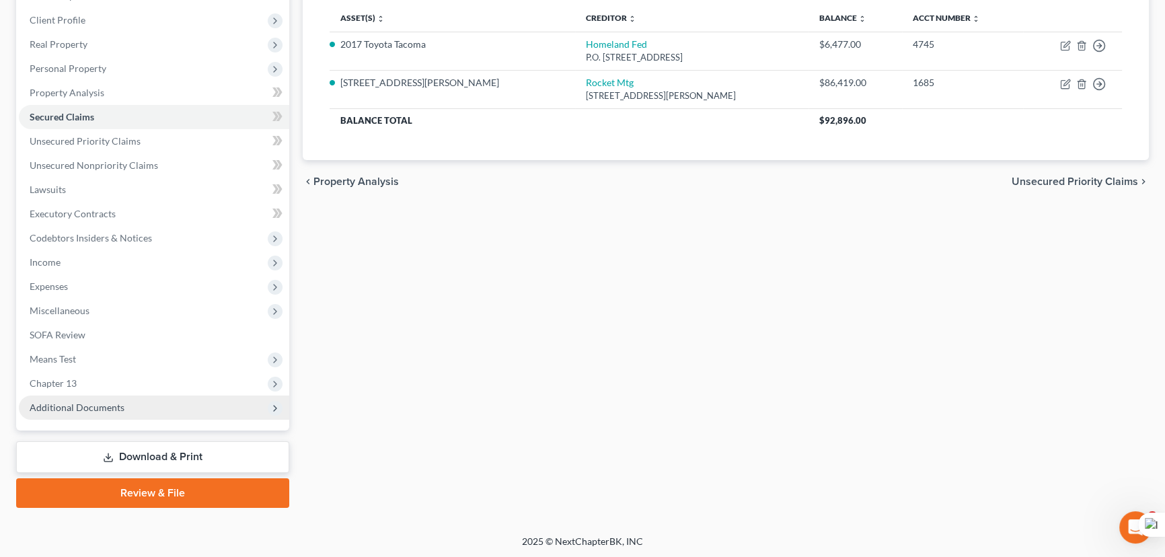
click at [160, 417] on span "Additional Documents" at bounding box center [154, 407] width 270 height 24
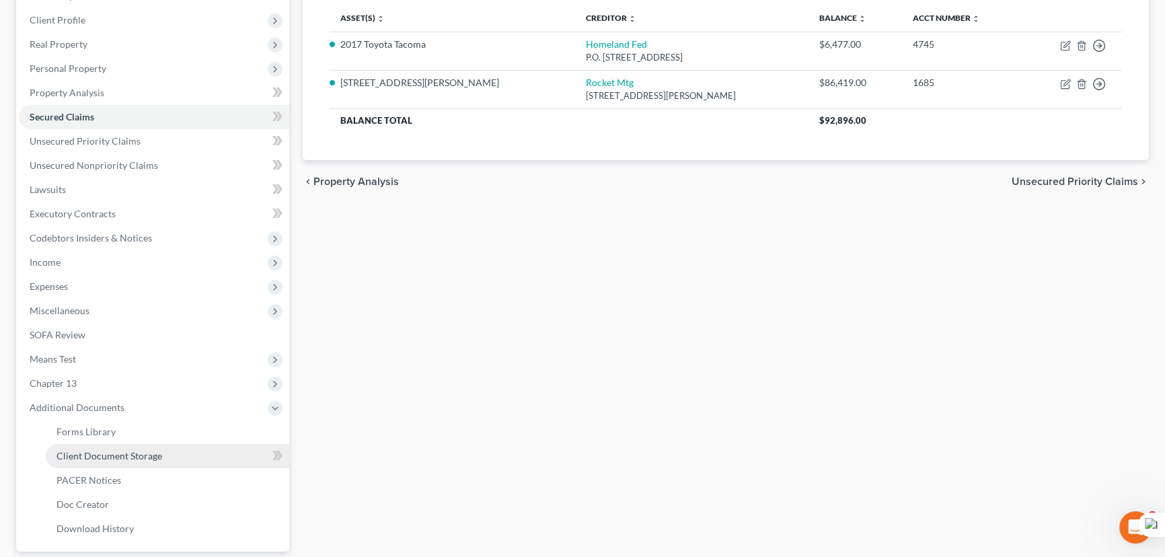
click at [159, 445] on link "Client Document Storage" at bounding box center [167, 456] width 243 height 24
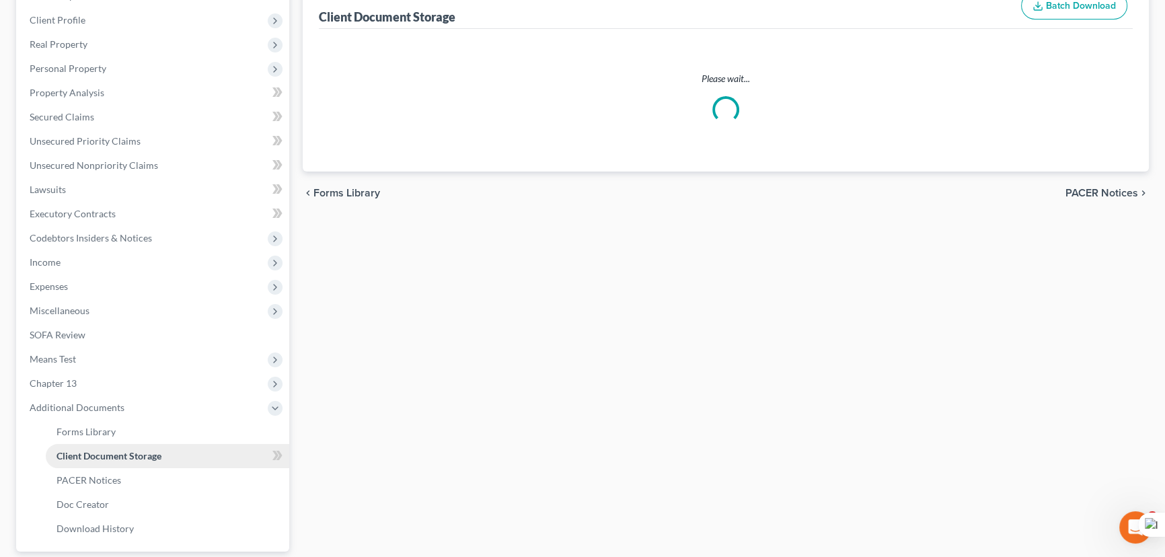
scroll to position [179, 0]
select select "9"
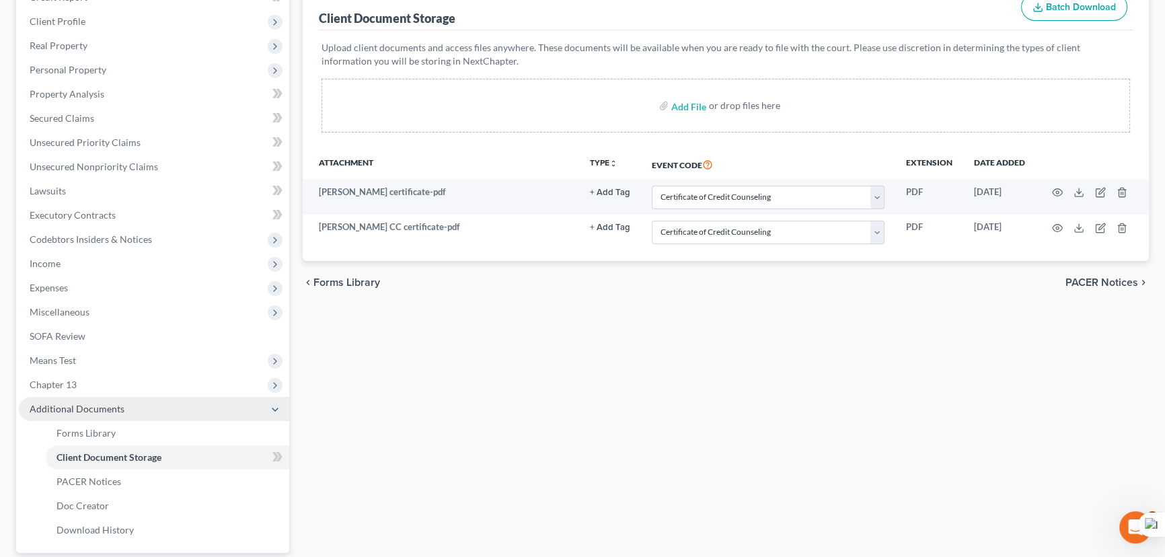
scroll to position [0, 0]
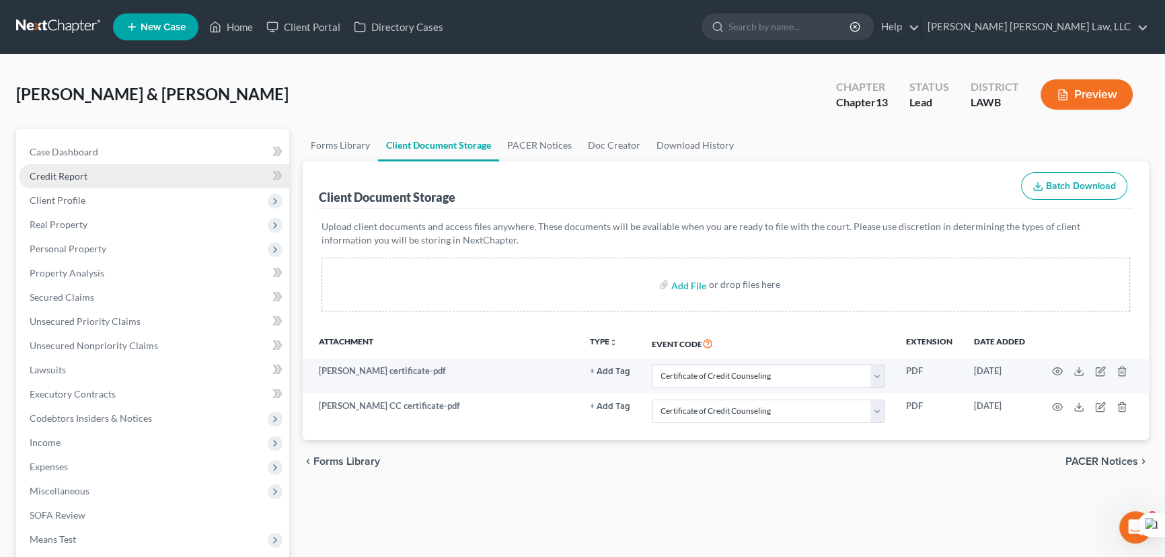
click at [114, 175] on link "Credit Report" at bounding box center [154, 176] width 270 height 24
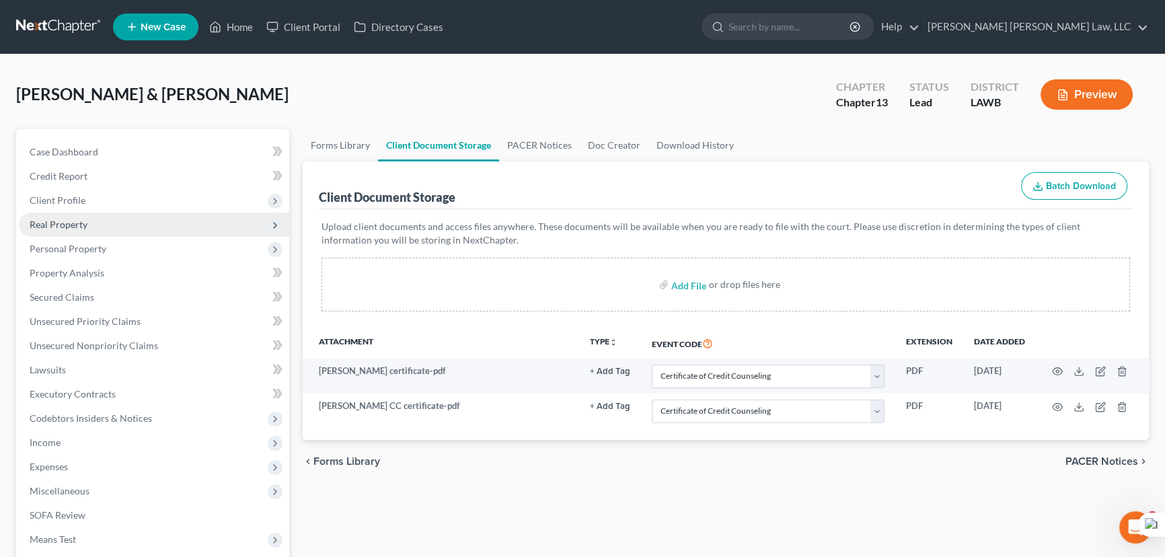
click at [116, 199] on span "Client Profile" at bounding box center [154, 200] width 270 height 24
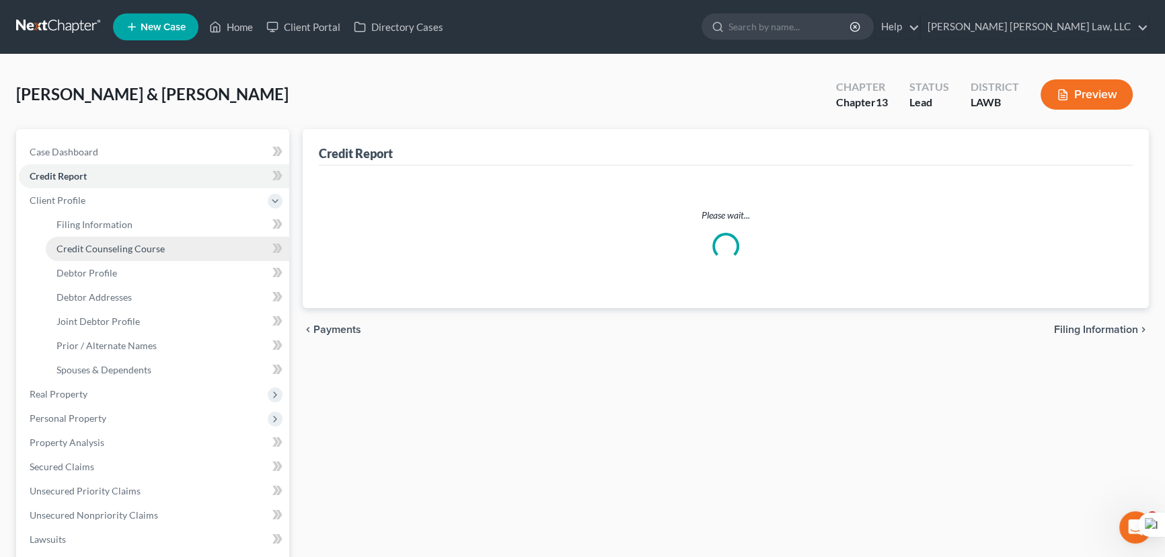
click at [123, 237] on link "Credit Counseling Course" at bounding box center [167, 249] width 243 height 24
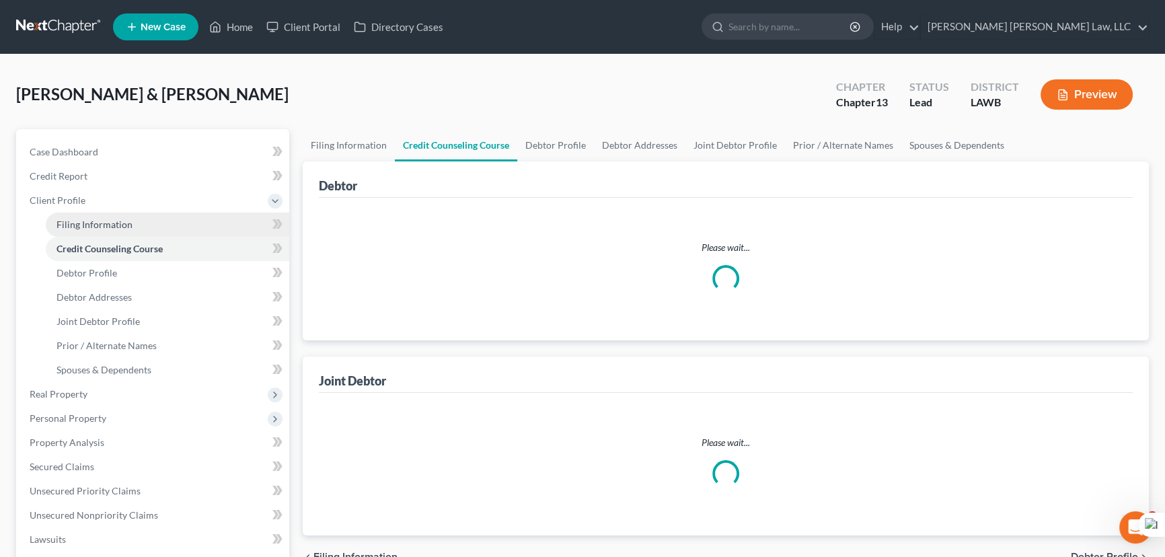
click at [125, 223] on span "Filing Information" at bounding box center [94, 224] width 76 height 11
select select "1"
select select "3"
select select "19"
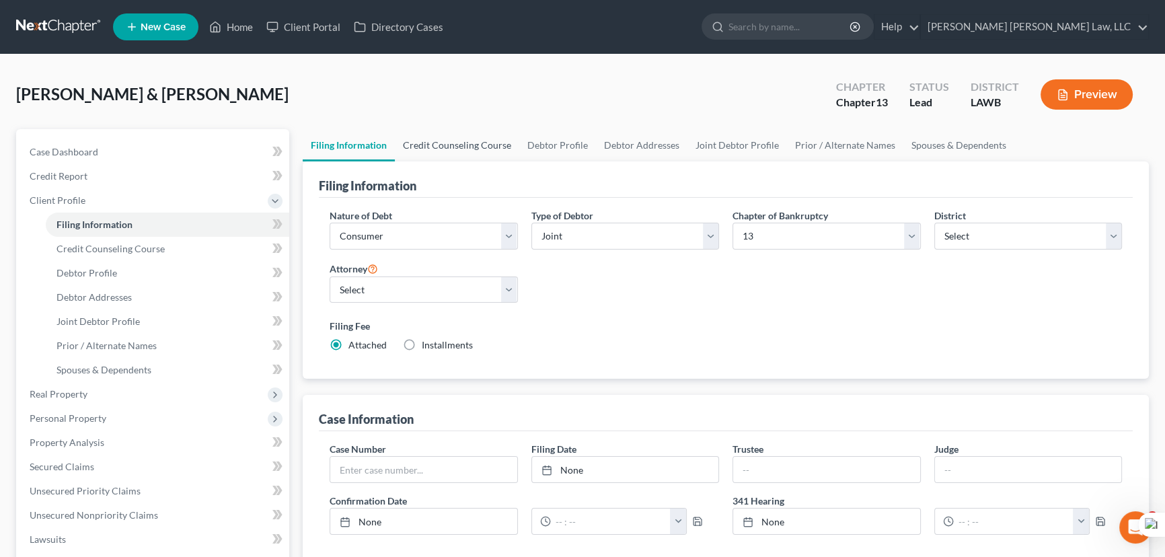
click at [459, 148] on link "Credit Counseling Course" at bounding box center [457, 145] width 124 height 32
